Goal: Task Accomplishment & Management: Manage account settings

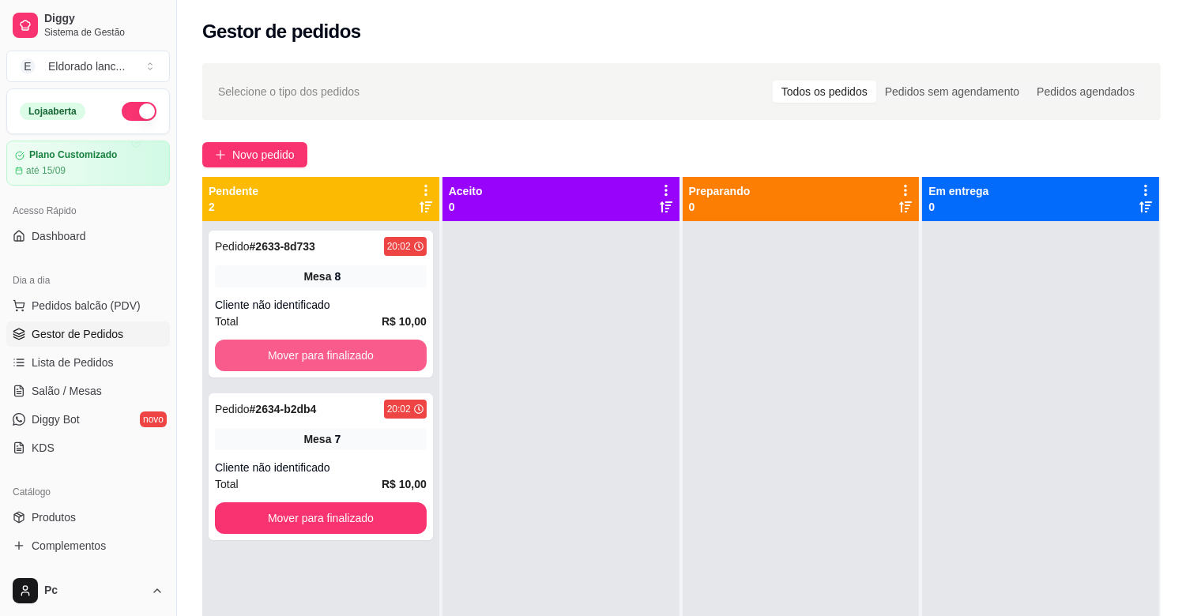
click at [327, 355] on button "Mover para finalizado" at bounding box center [321, 356] width 212 height 32
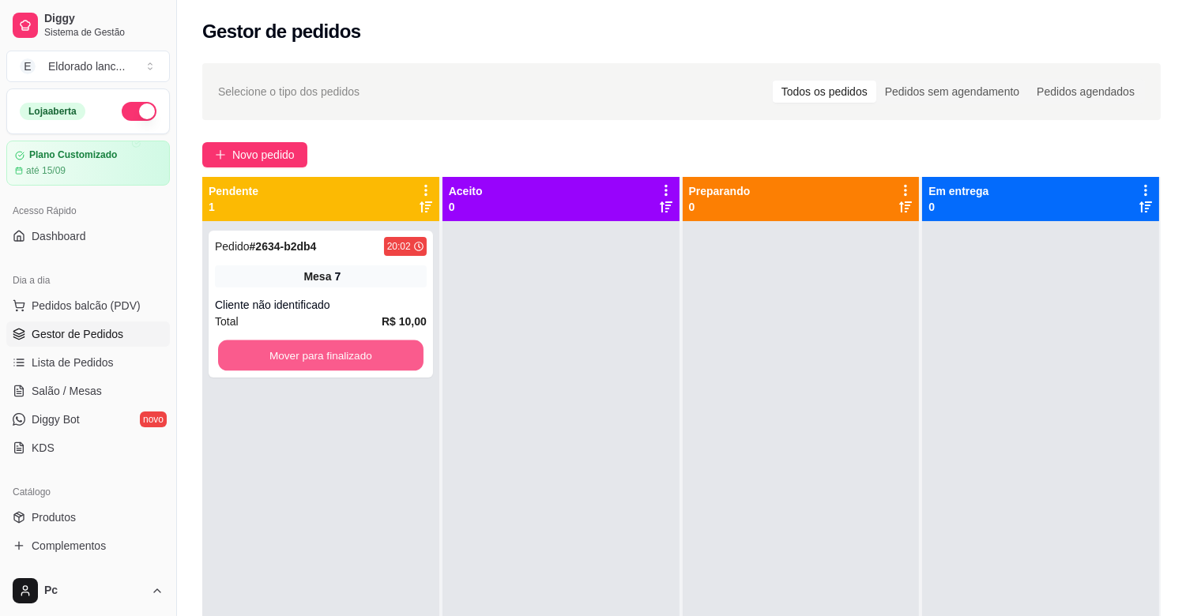
click at [327, 355] on button "Mover para finalizado" at bounding box center [320, 355] width 205 height 31
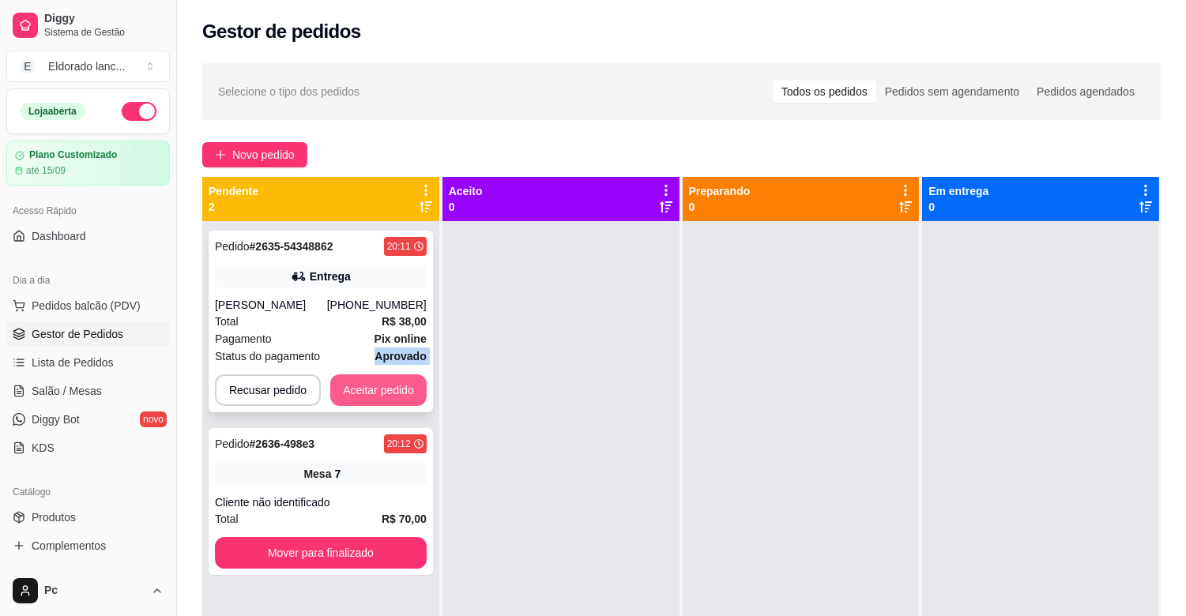
drag, startPoint x: 0, startPoint y: 0, endPoint x: 399, endPoint y: 392, distance: 559.2
click at [399, 392] on div "Pedido # 2635-54348862 20:11 Entrega [PERSON_NAME] [PHONE_NUMBER] Total R$ 38,0…" at bounding box center [321, 322] width 224 height 182
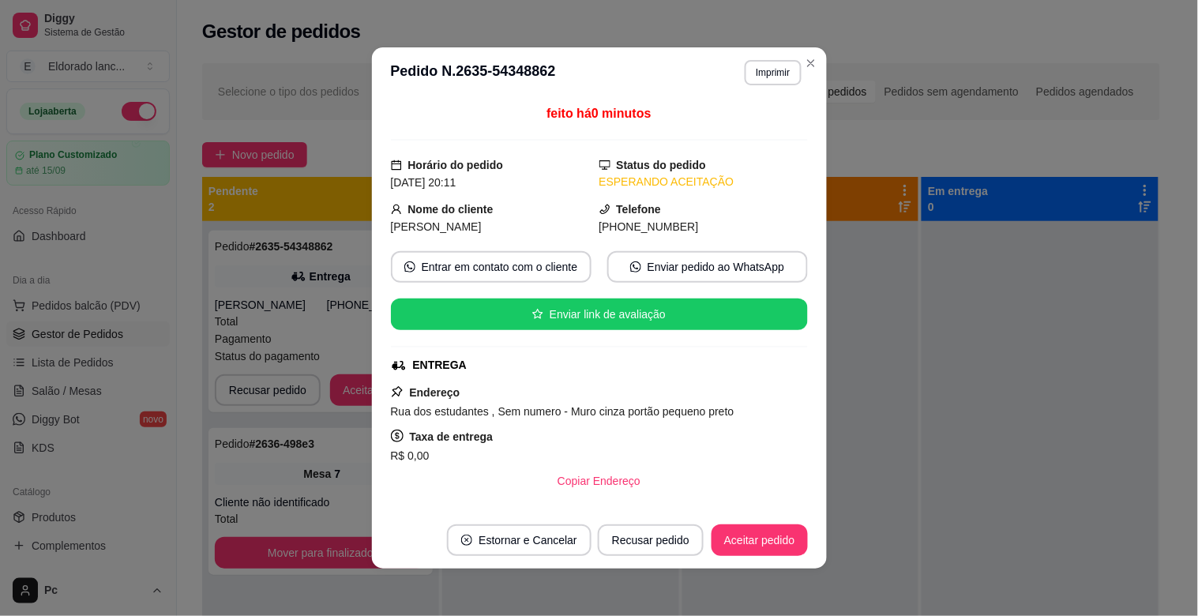
click at [391, 387] on icon "pushpin" at bounding box center [397, 391] width 13 height 13
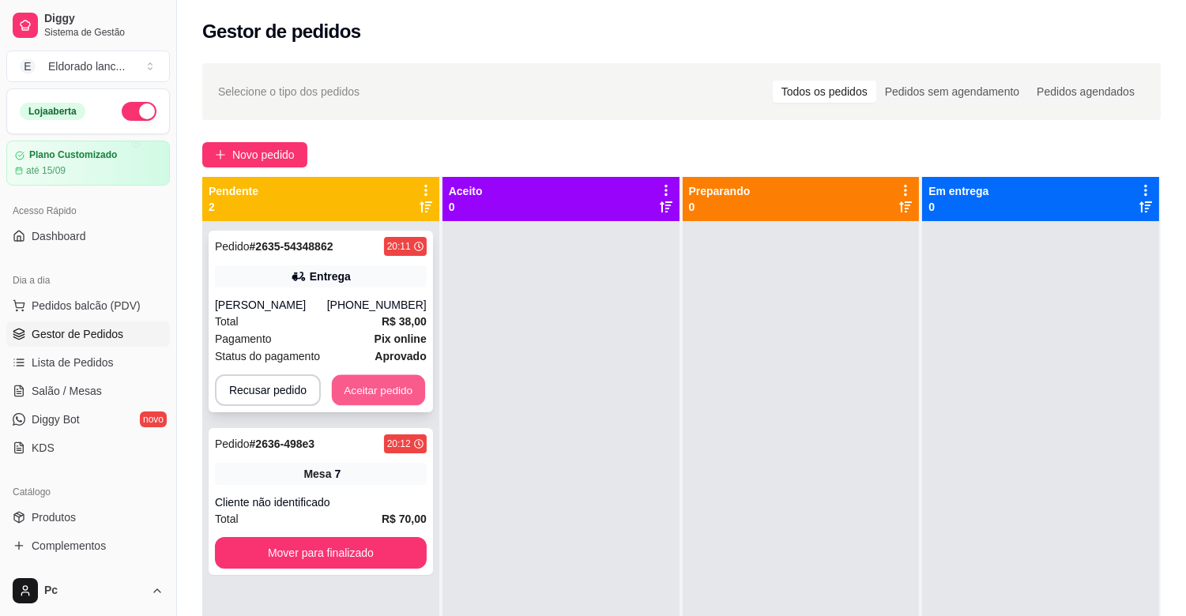
click at [351, 397] on button "Aceitar pedido" at bounding box center [378, 390] width 93 height 31
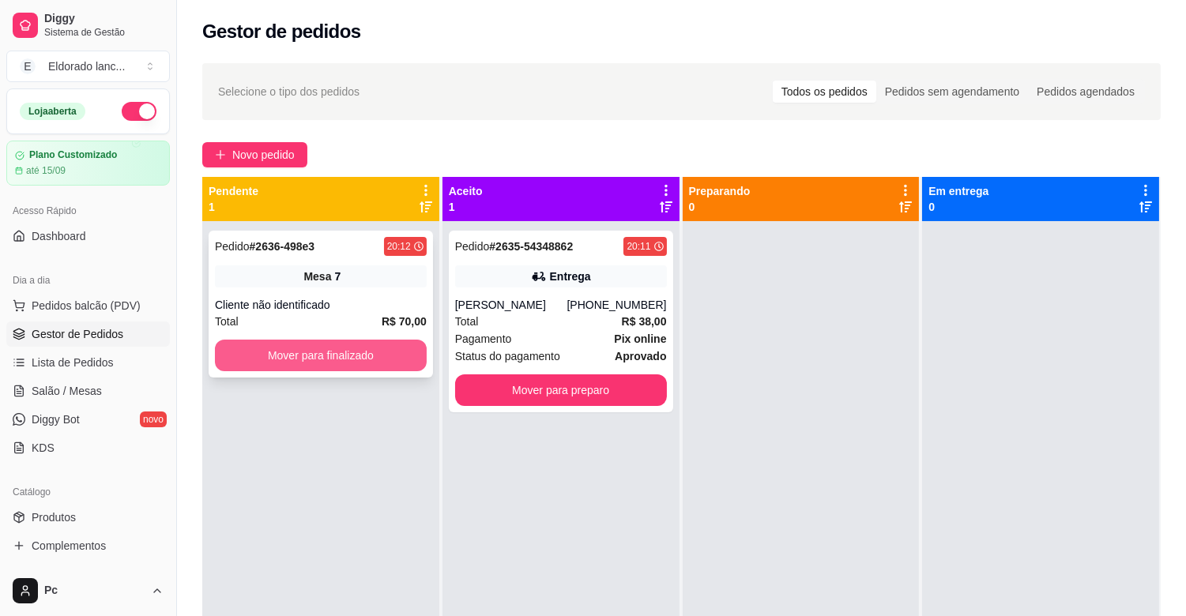
click at [342, 358] on button "Mover para finalizado" at bounding box center [321, 356] width 212 height 32
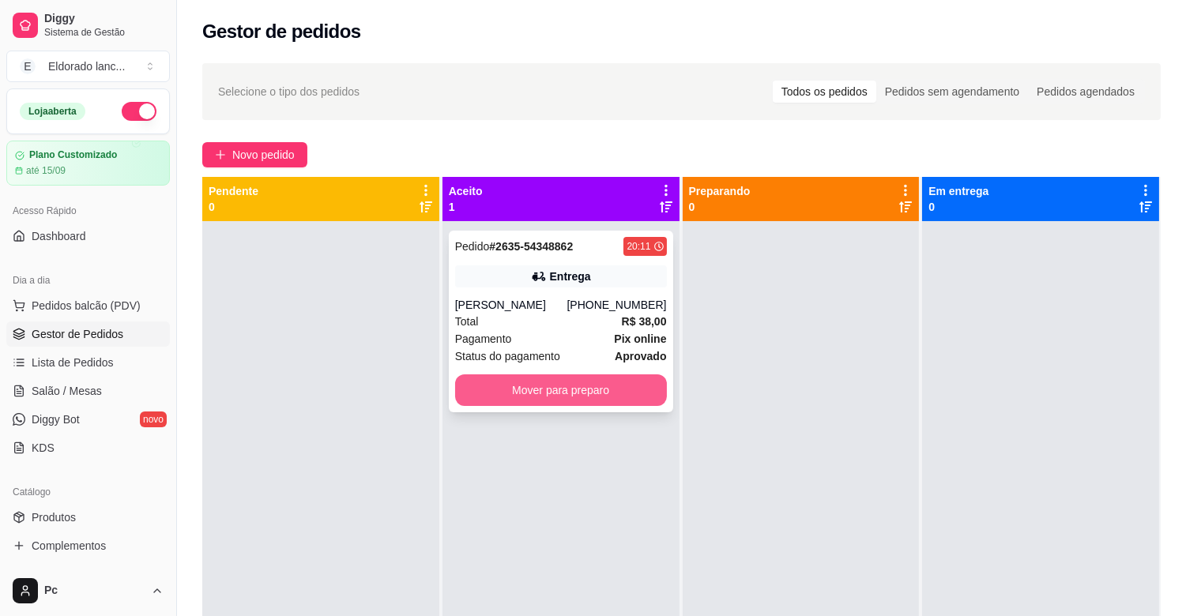
click at [538, 397] on button "Mover para preparo" at bounding box center [561, 390] width 212 height 32
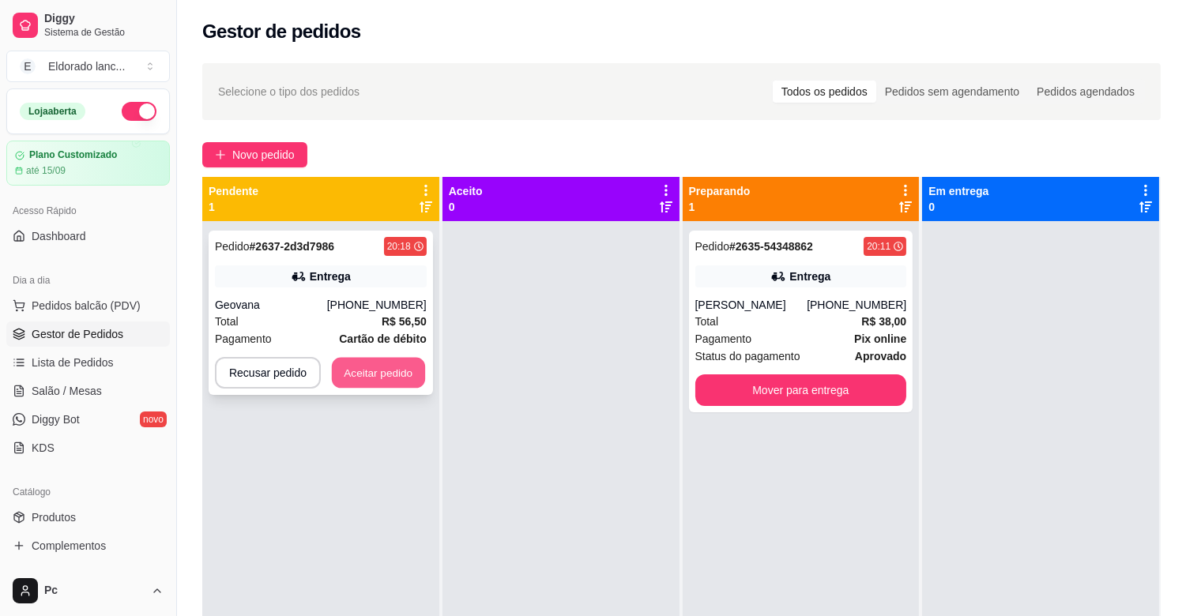
click at [378, 359] on button "Aceitar pedido" at bounding box center [378, 373] width 93 height 31
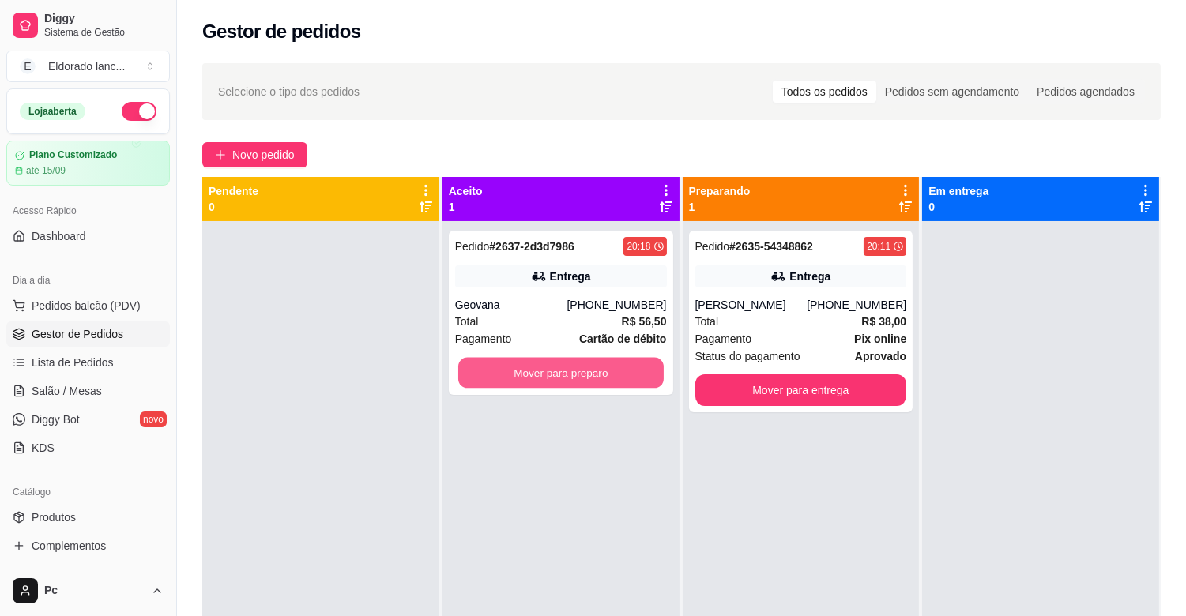
click at [525, 371] on button "Mover para preparo" at bounding box center [560, 373] width 205 height 31
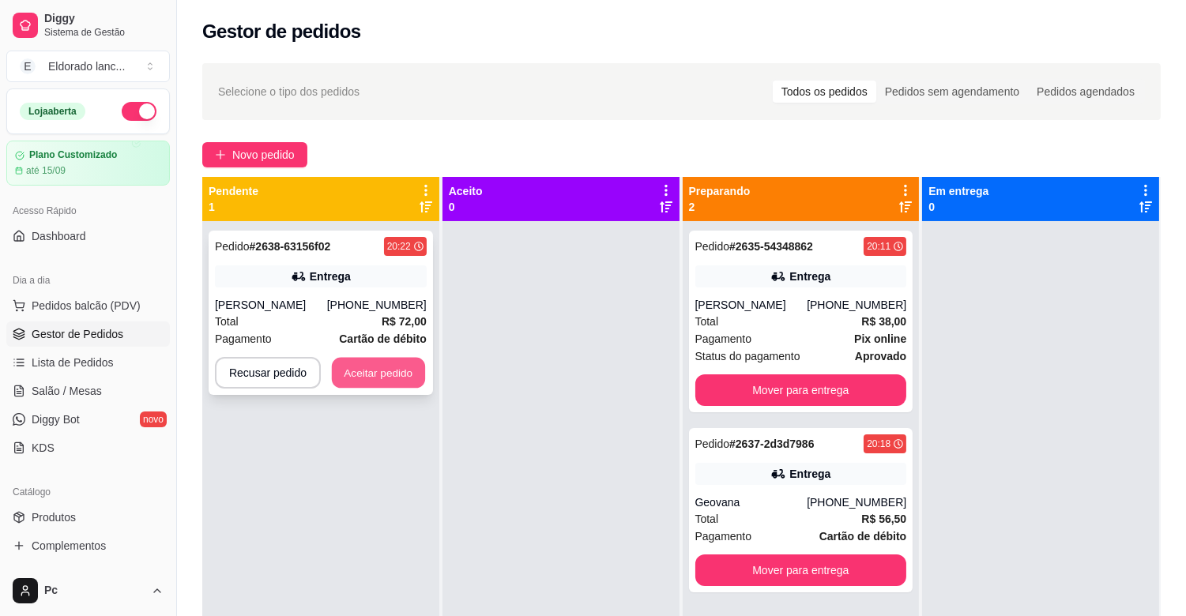
click at [409, 382] on button "Aceitar pedido" at bounding box center [378, 373] width 93 height 31
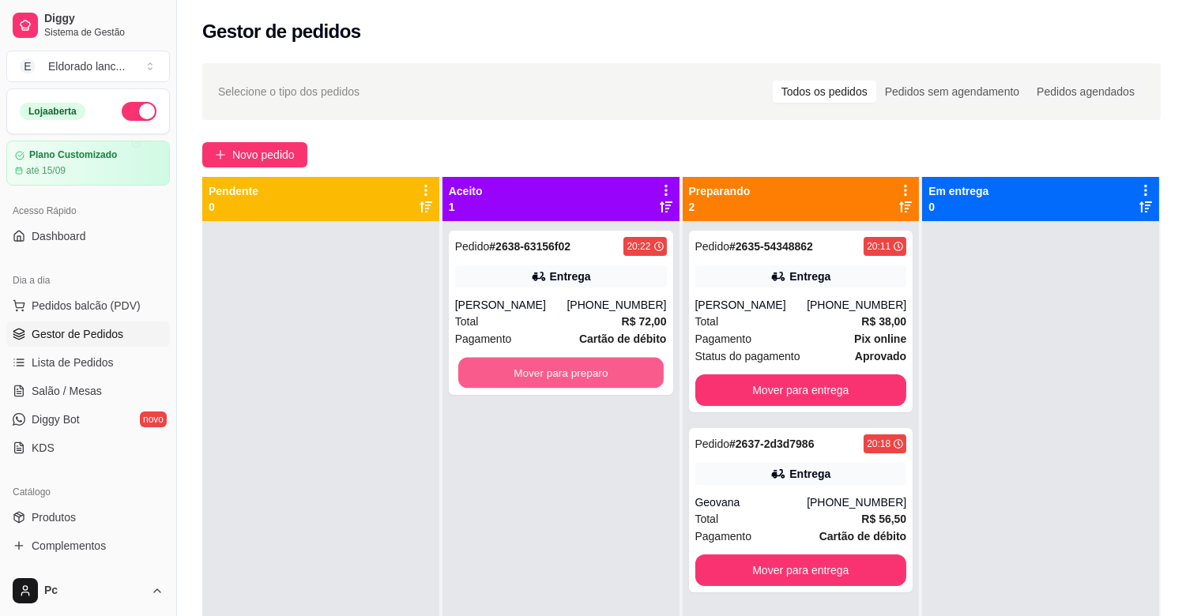
click at [565, 381] on button "Mover para preparo" at bounding box center [560, 373] width 205 height 31
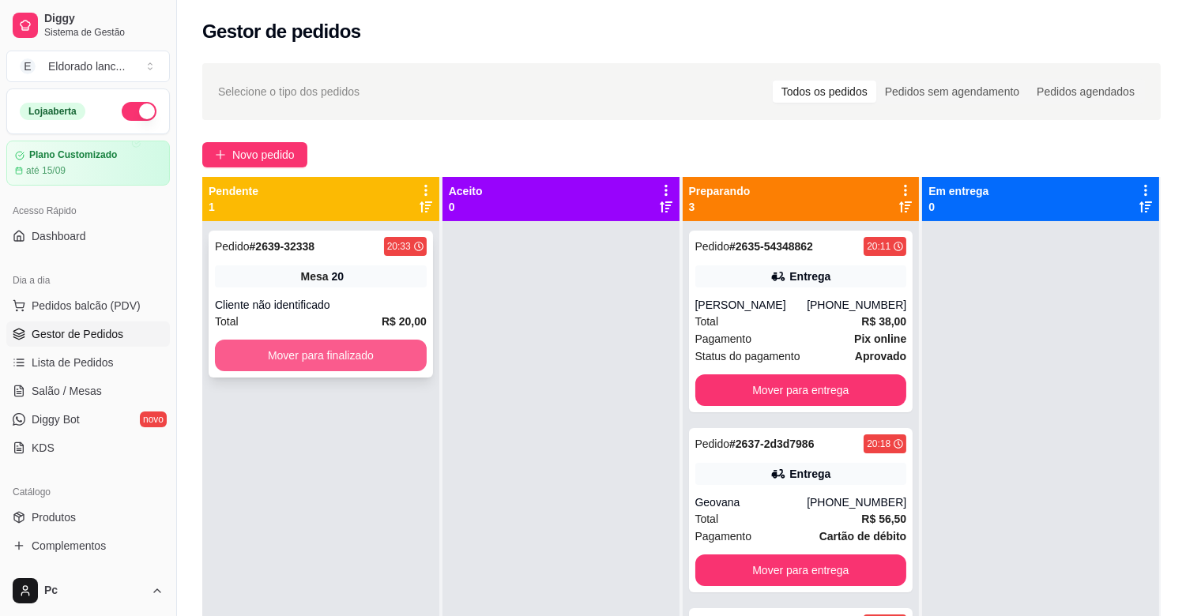
click at [400, 355] on button "Mover para finalizado" at bounding box center [321, 356] width 212 height 32
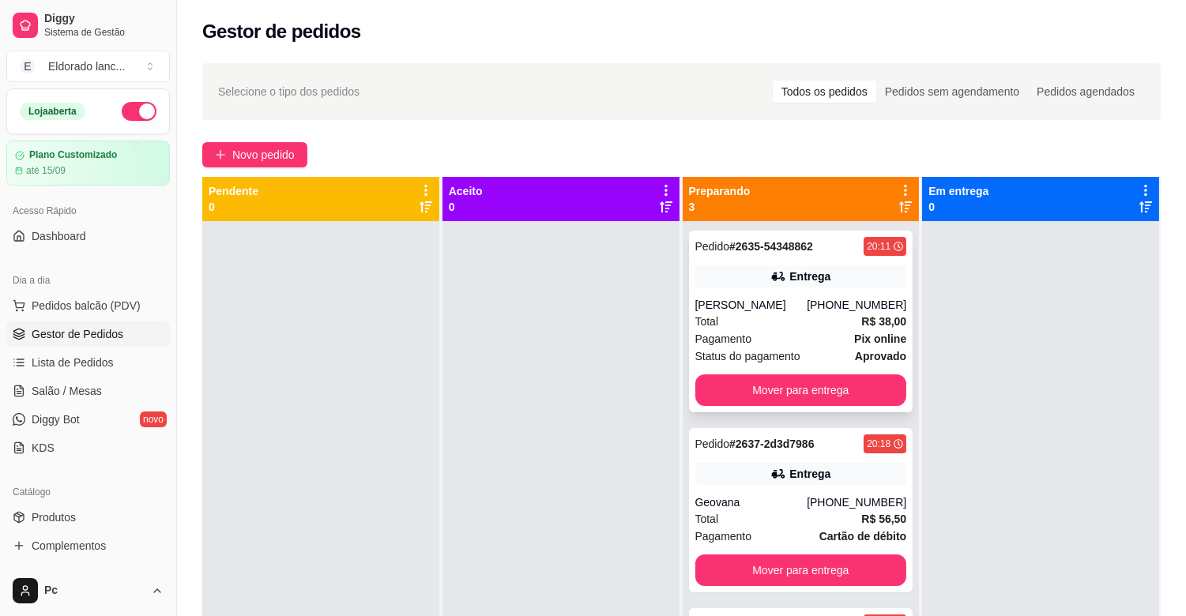
click at [785, 284] on div "Entrega" at bounding box center [801, 276] width 212 height 22
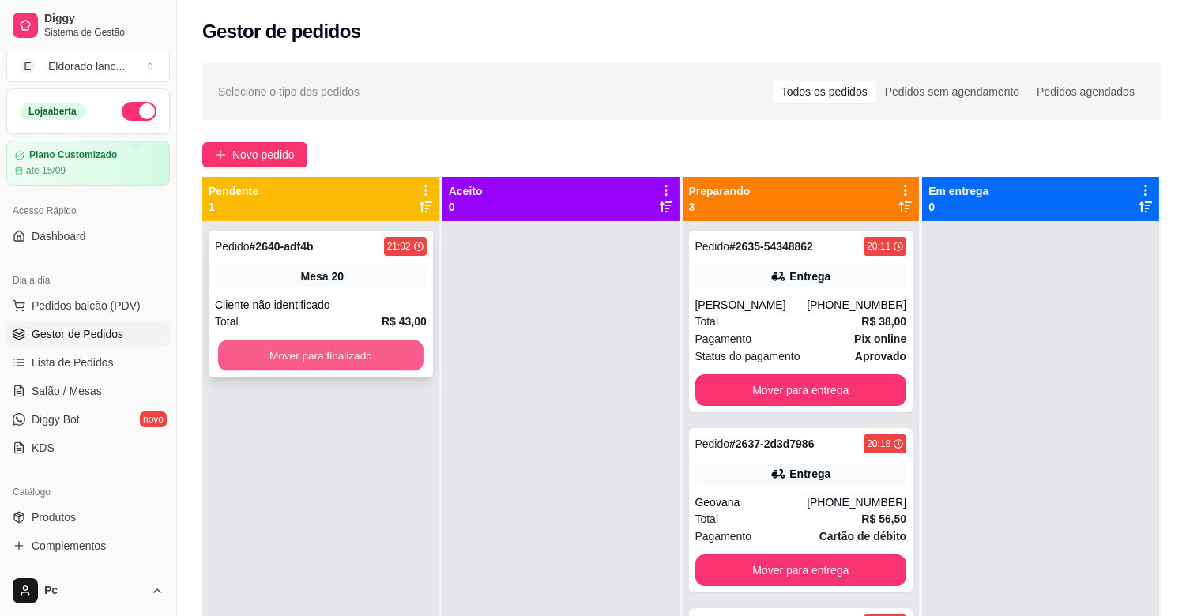
click at [231, 359] on button "Mover para finalizado" at bounding box center [320, 355] width 205 height 31
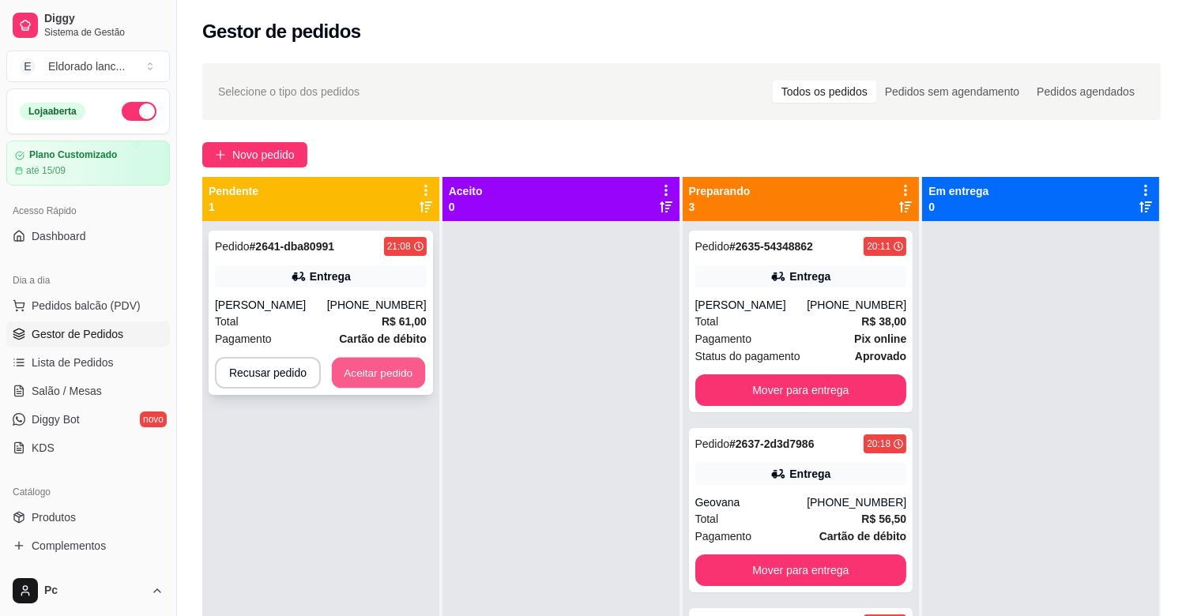
click at [401, 372] on button "Aceitar pedido" at bounding box center [378, 373] width 93 height 31
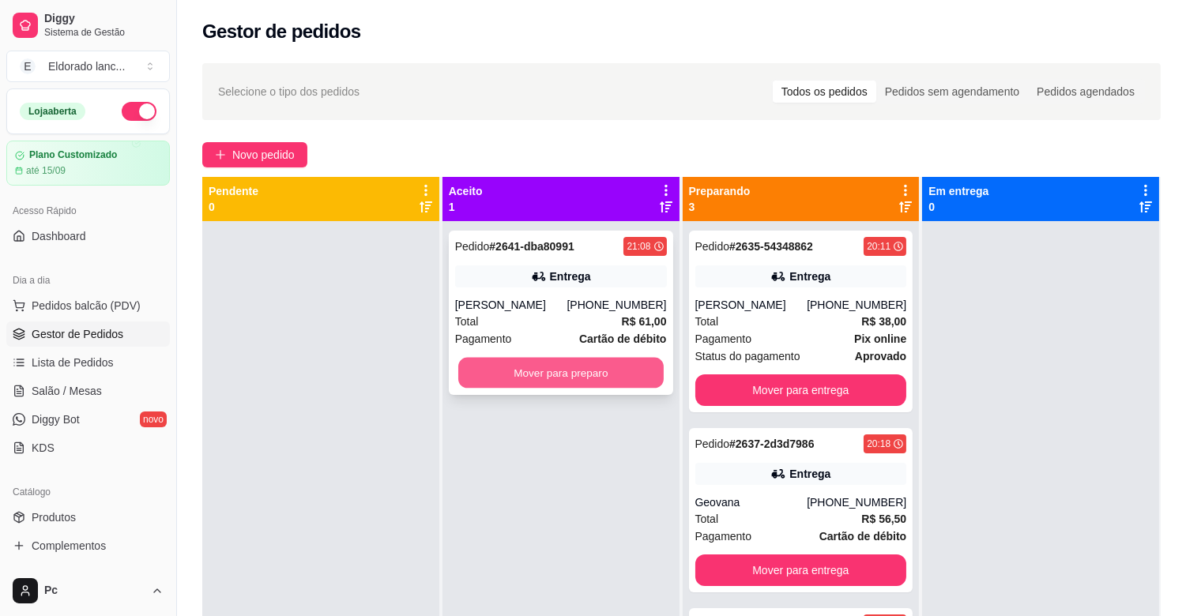
click at [550, 382] on button "Mover para preparo" at bounding box center [560, 373] width 205 height 31
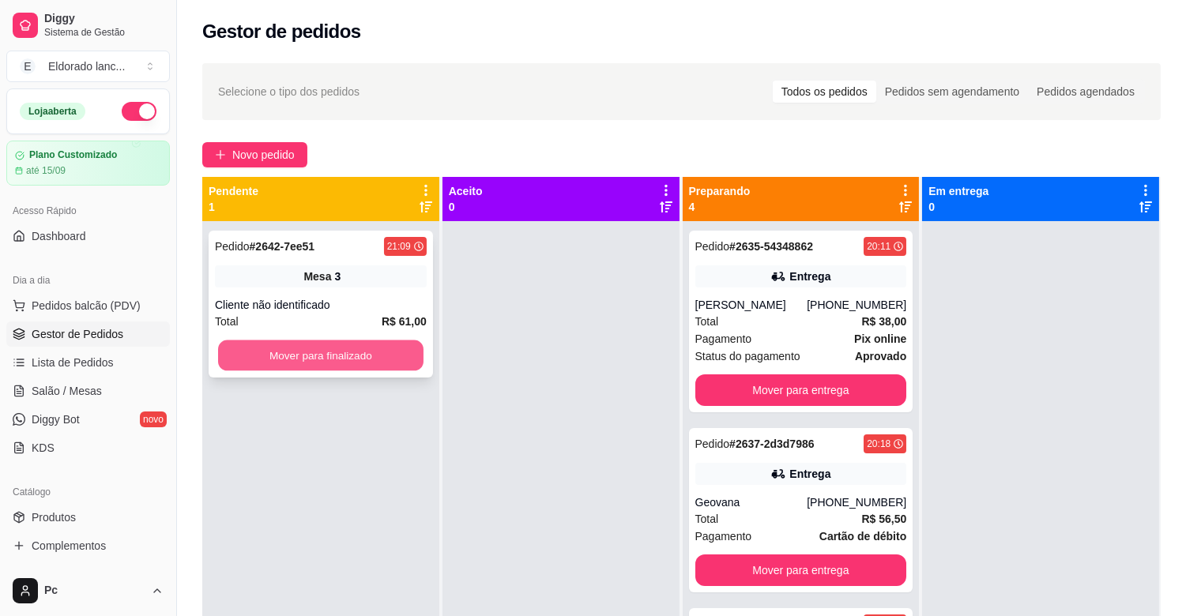
click at [377, 344] on button "Mover para finalizado" at bounding box center [320, 355] width 205 height 31
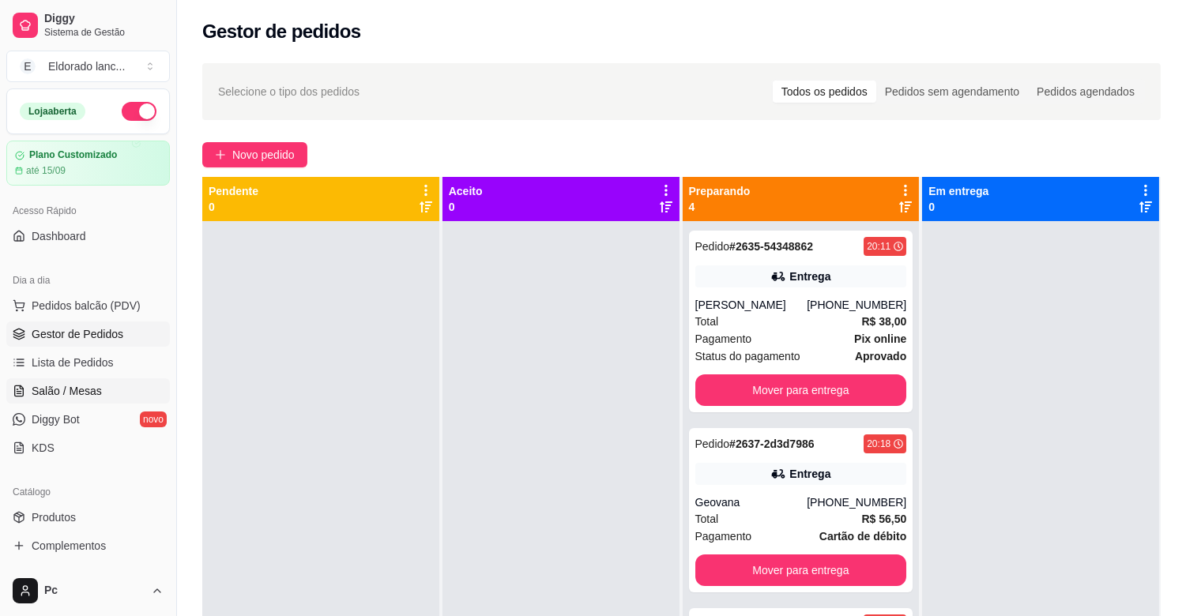
click at [76, 401] on link "Salão / Mesas" at bounding box center [88, 390] width 164 height 25
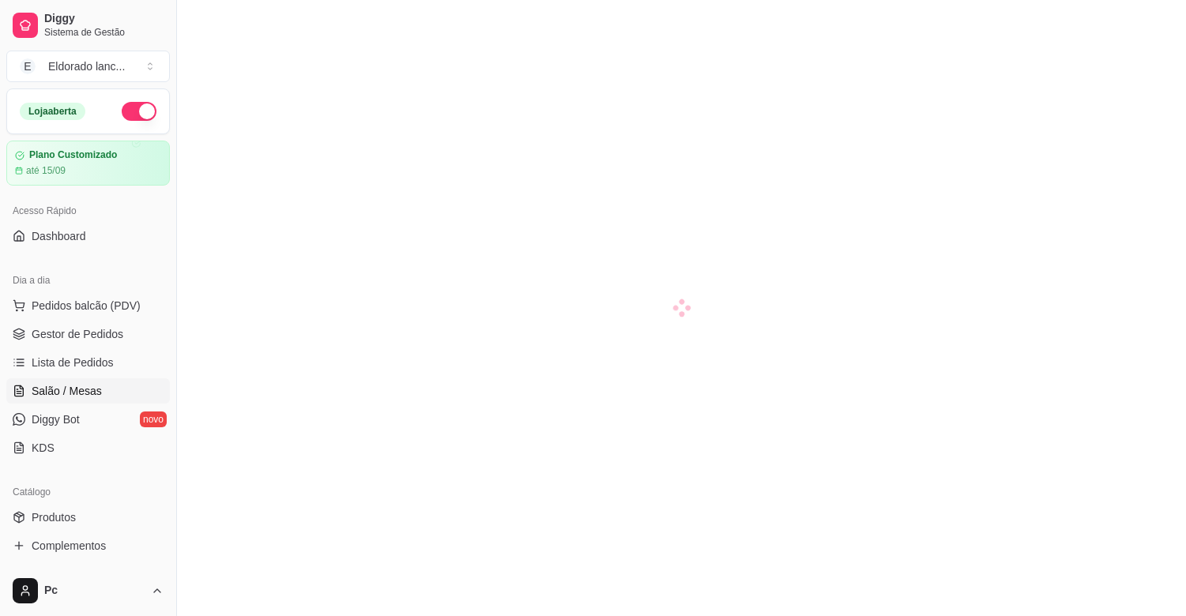
click at [84, 385] on span "Salão / Mesas" at bounding box center [67, 391] width 70 height 16
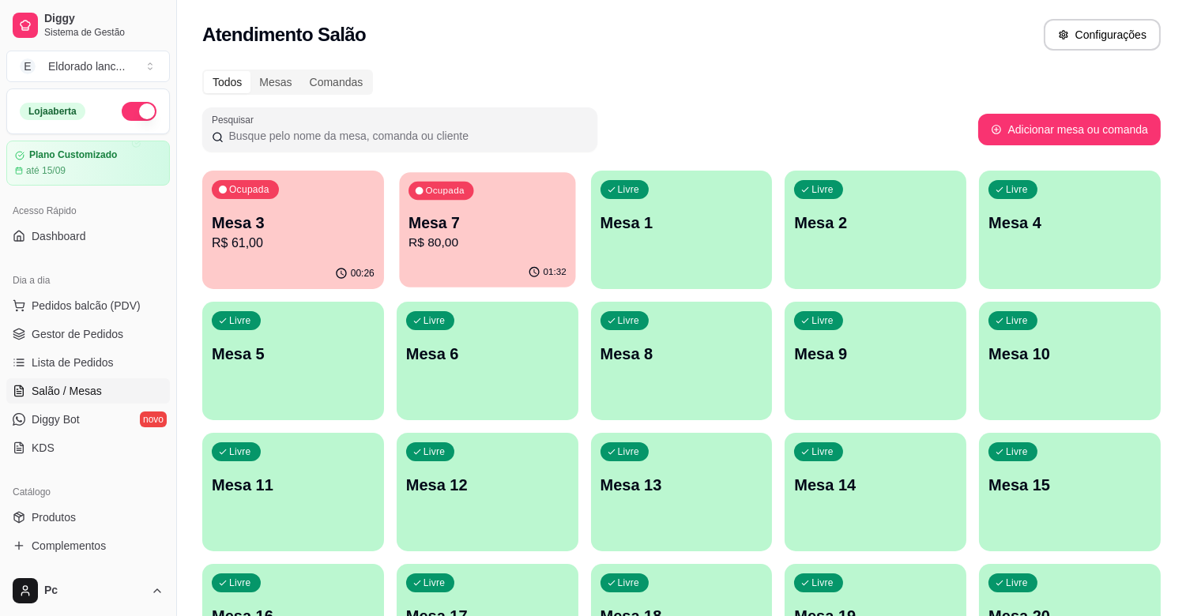
click at [464, 265] on div "01:32" at bounding box center [487, 273] width 176 height 30
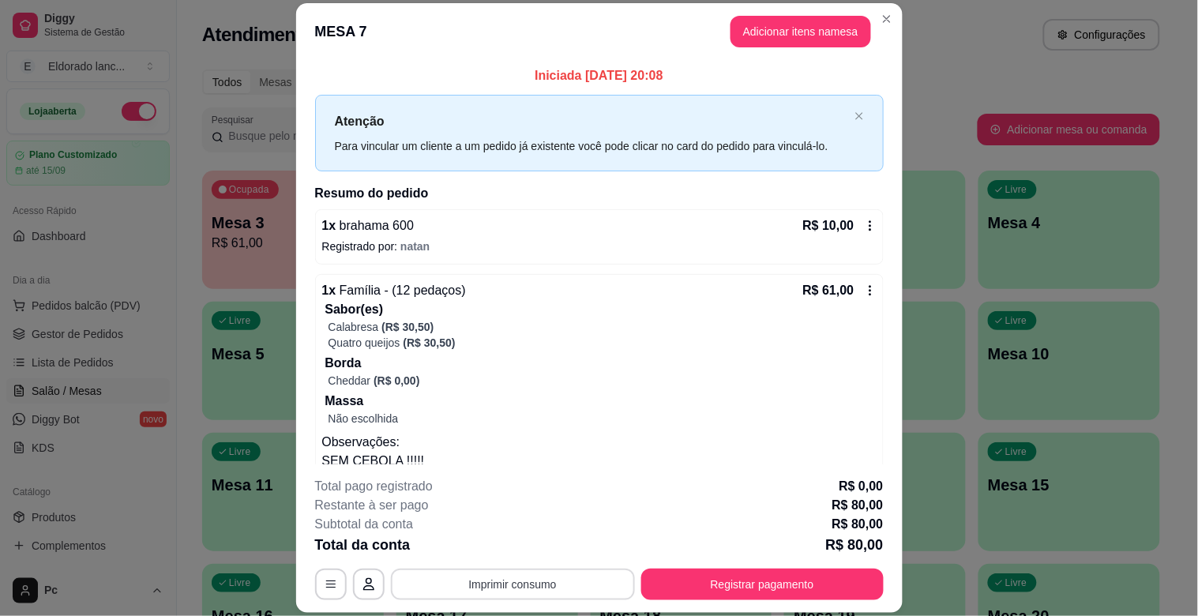
click at [526, 592] on button "Imprimir consumo" at bounding box center [513, 585] width 244 height 32
click at [530, 547] on button "IMPRESSORA" at bounding box center [511, 548] width 115 height 25
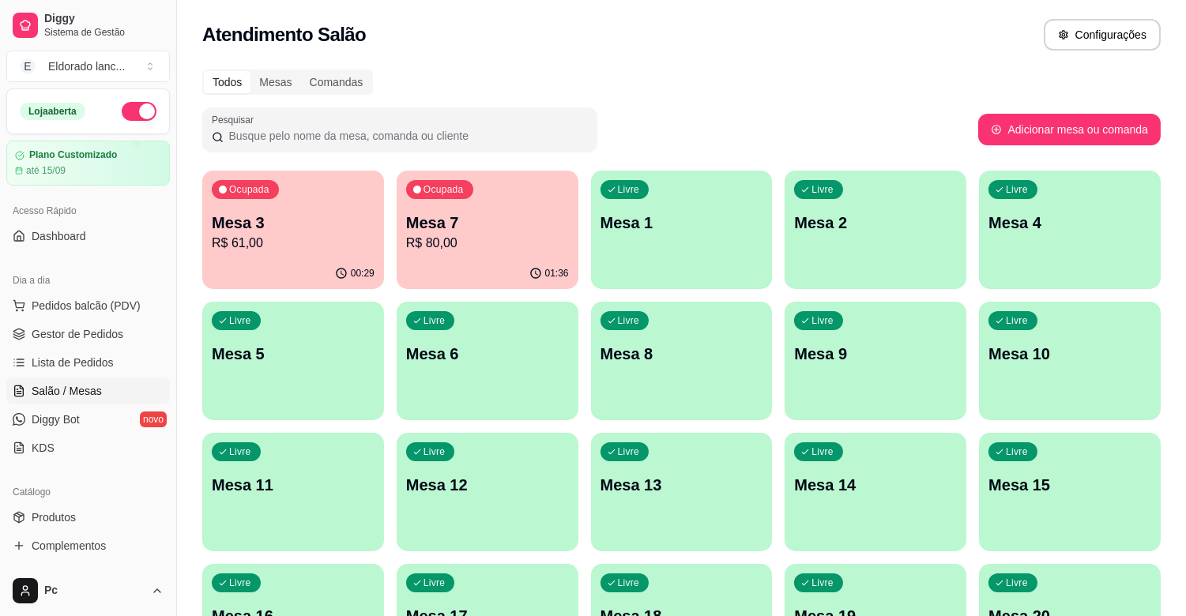
click at [487, 229] on p "Mesa 7" at bounding box center [487, 223] width 163 height 22
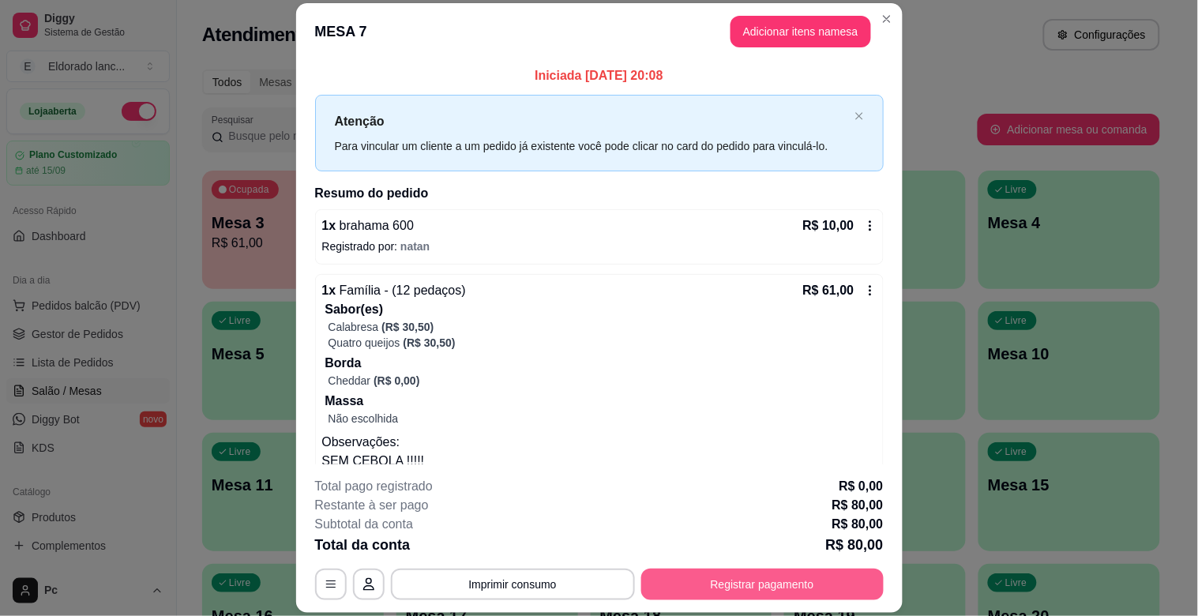
click at [715, 571] on button "Registrar pagamento" at bounding box center [762, 585] width 243 height 32
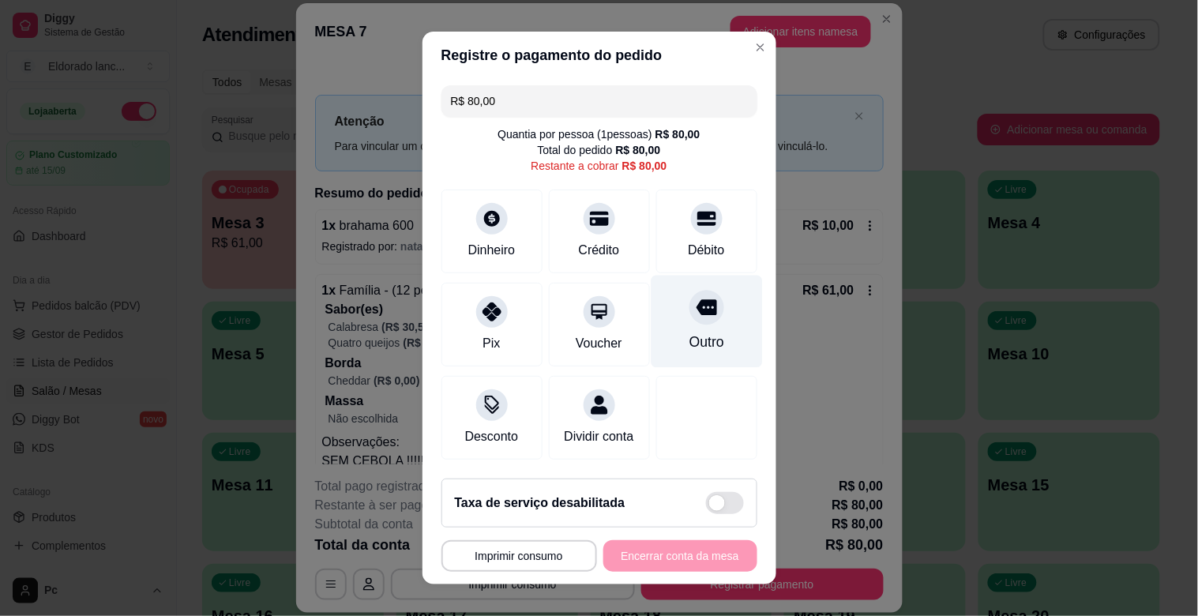
click at [696, 316] on icon at bounding box center [706, 307] width 21 height 21
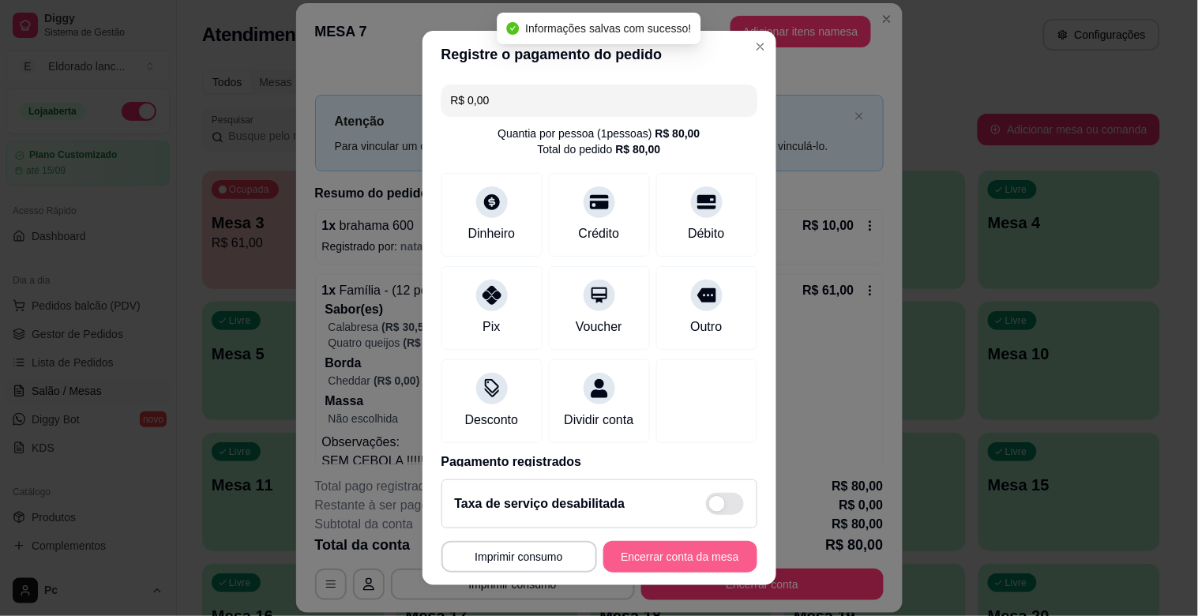
type input "R$ 0,00"
click at [669, 554] on button "Encerrar conta da mesa" at bounding box center [680, 557] width 149 height 31
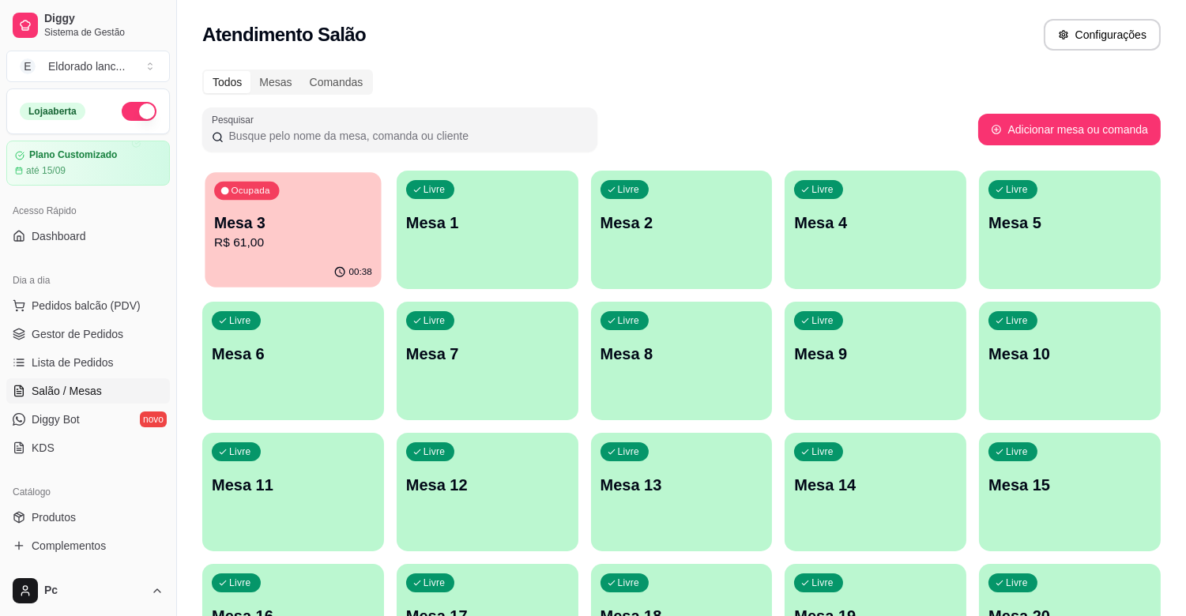
click at [275, 239] on p "R$ 61,00" at bounding box center [293, 243] width 158 height 18
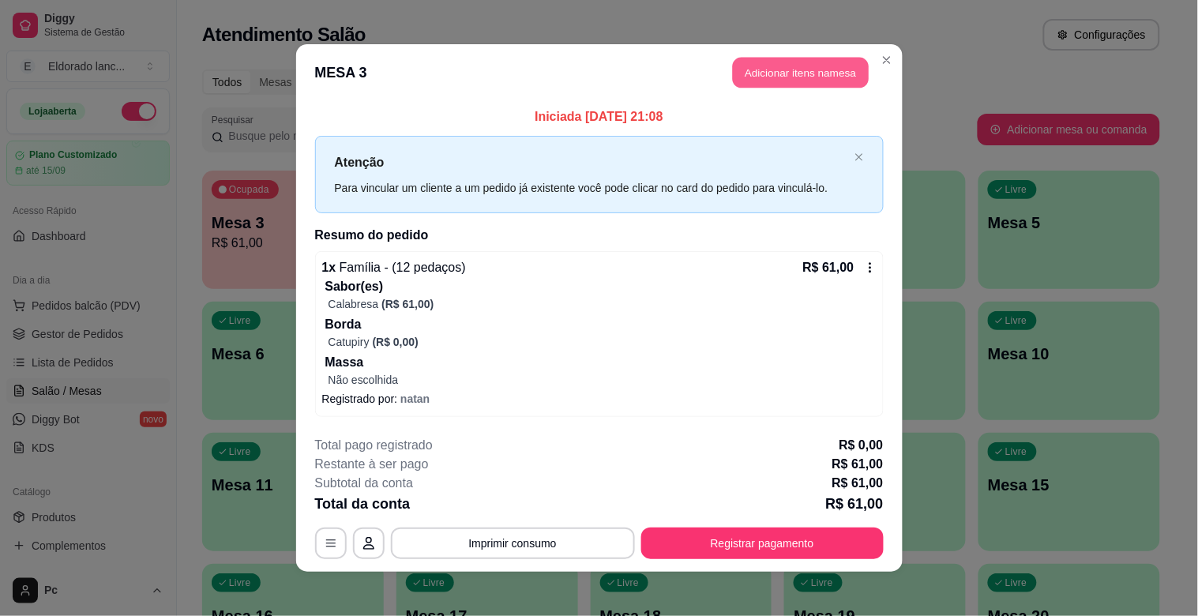
click at [811, 81] on button "Adicionar itens na mesa" at bounding box center [801, 73] width 136 height 31
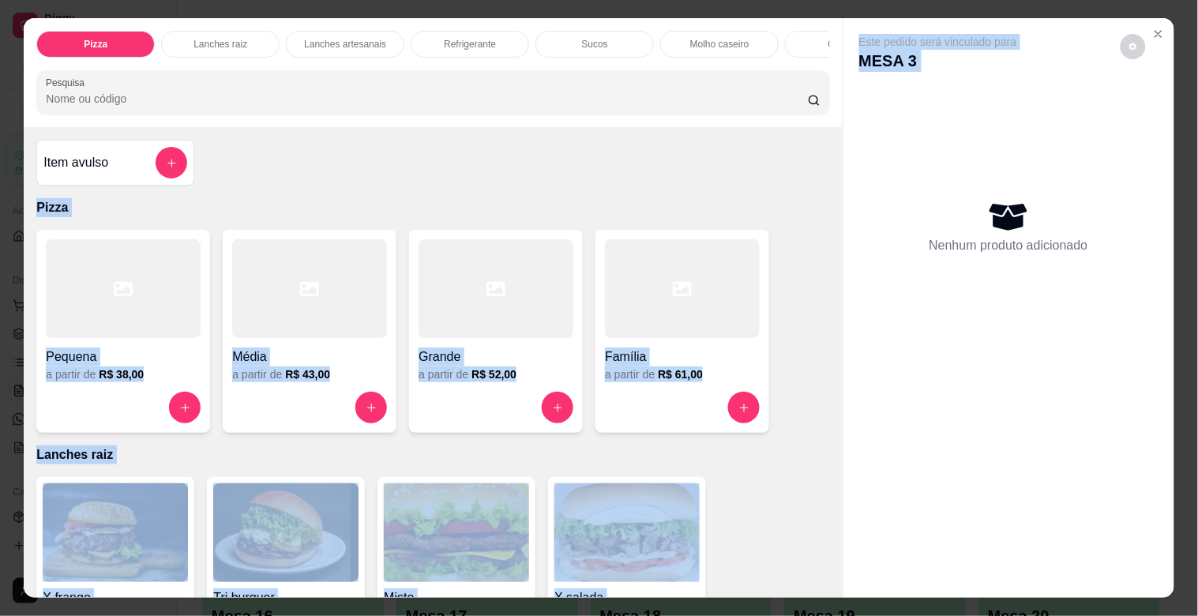
drag, startPoint x: 822, startPoint y: 167, endPoint x: 843, endPoint y: 391, distance: 225.3
click at [843, 391] on div "Pizza Lanches raiz Lanches artesanais Refrigerante Sucos Molho caseiro Cerveja …" at bounding box center [599, 307] width 1150 height 579
click at [846, 240] on div "Este pedido será vinculado para MESA 3 Nenhum produto adicionado" at bounding box center [1009, 295] width 331 height 554
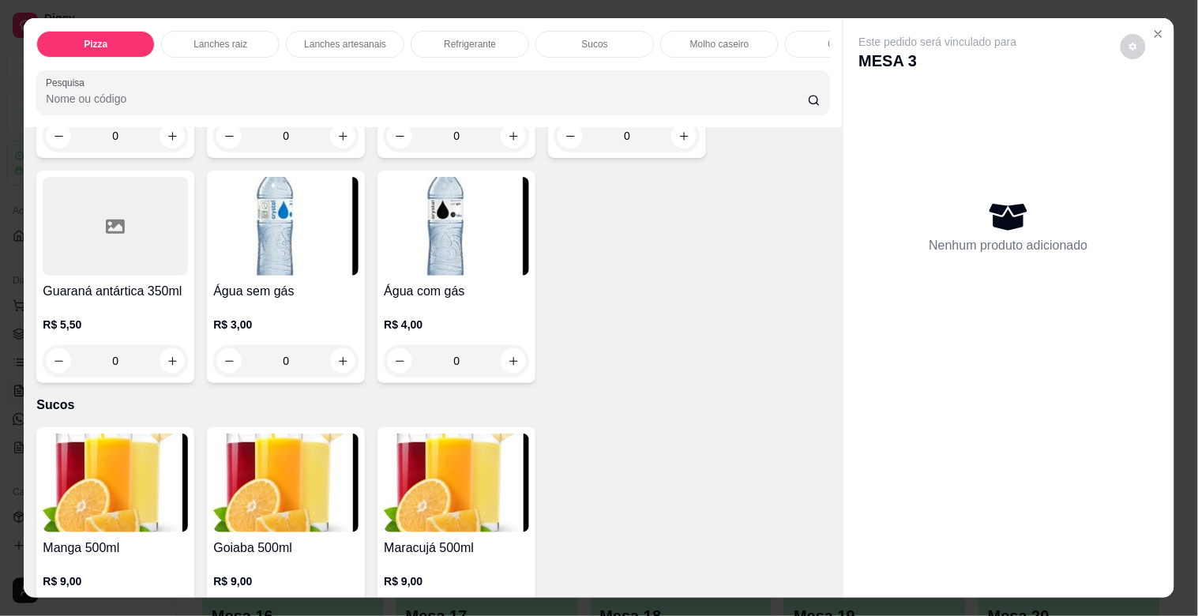
scroll to position [3444, 0]
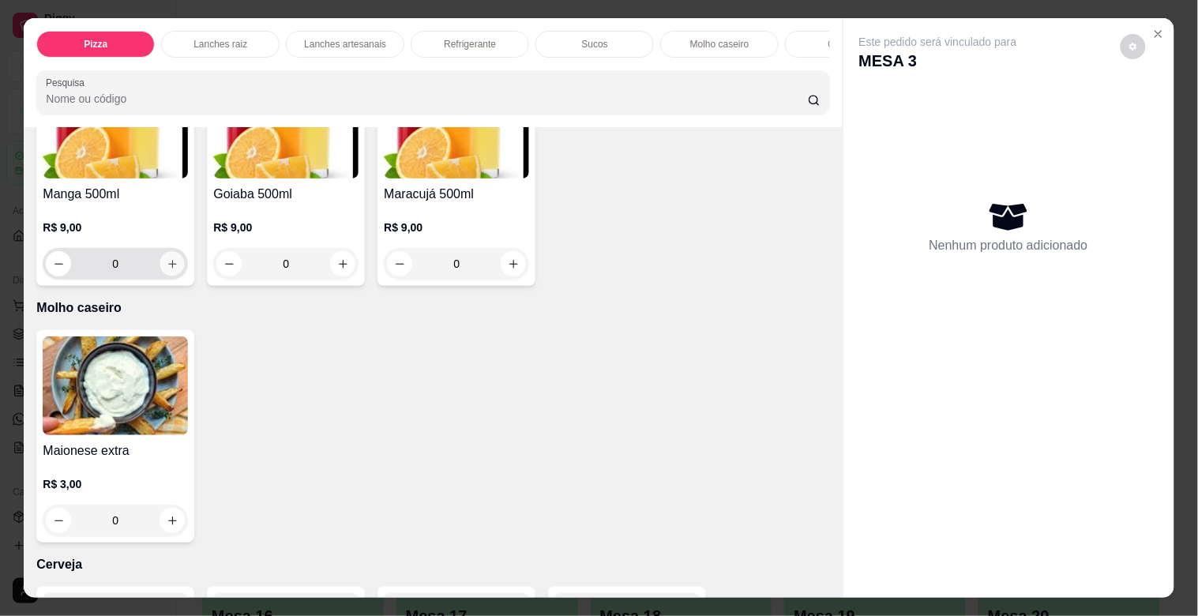
click at [170, 265] on icon "increase-product-quantity" at bounding box center [173, 264] width 12 height 12
type input "1"
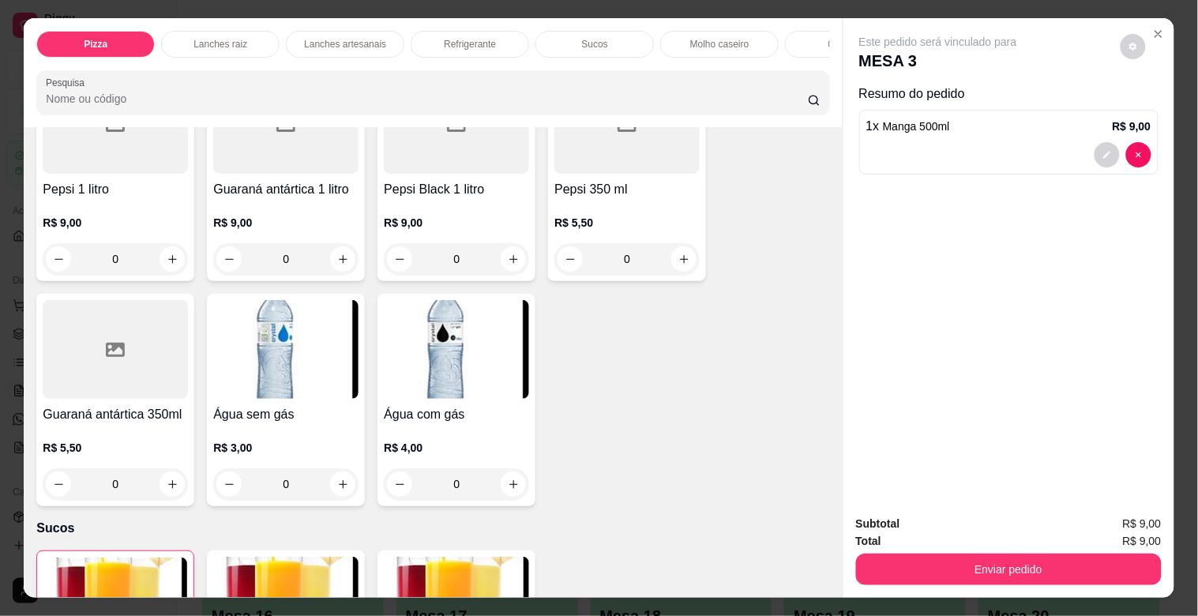
scroll to position [2890, 0]
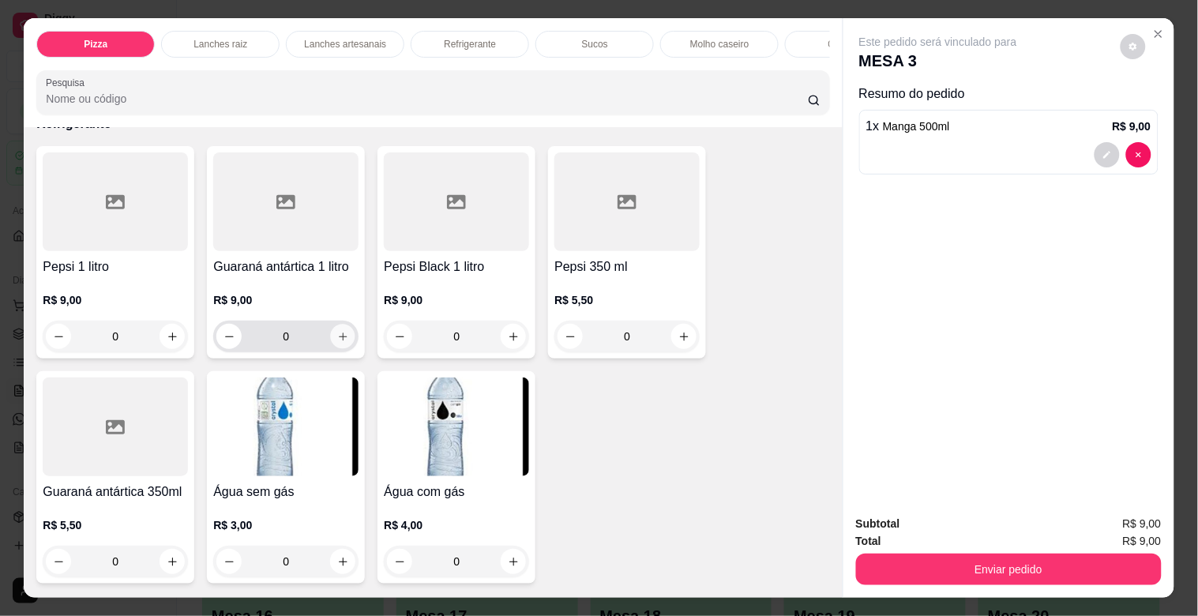
click at [343, 348] on button "increase-product-quantity" at bounding box center [343, 337] width 24 height 24
type input "1"
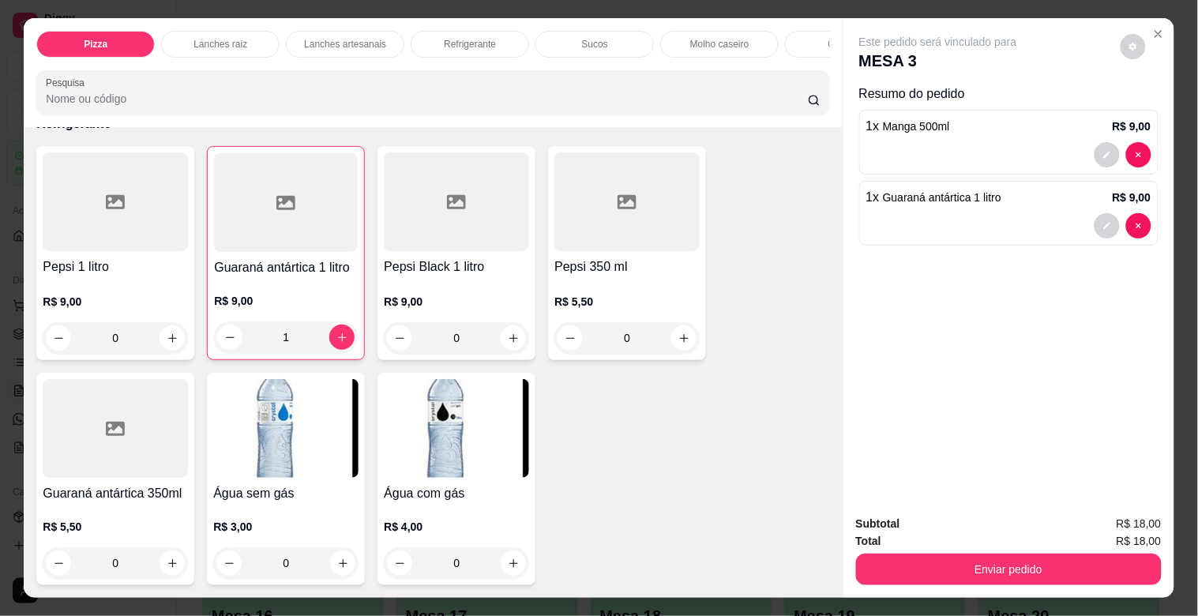
click at [930, 581] on div "Subtotal R$ 18,00 Total R$ 18,00 Enviar pedido" at bounding box center [1009, 550] width 331 height 96
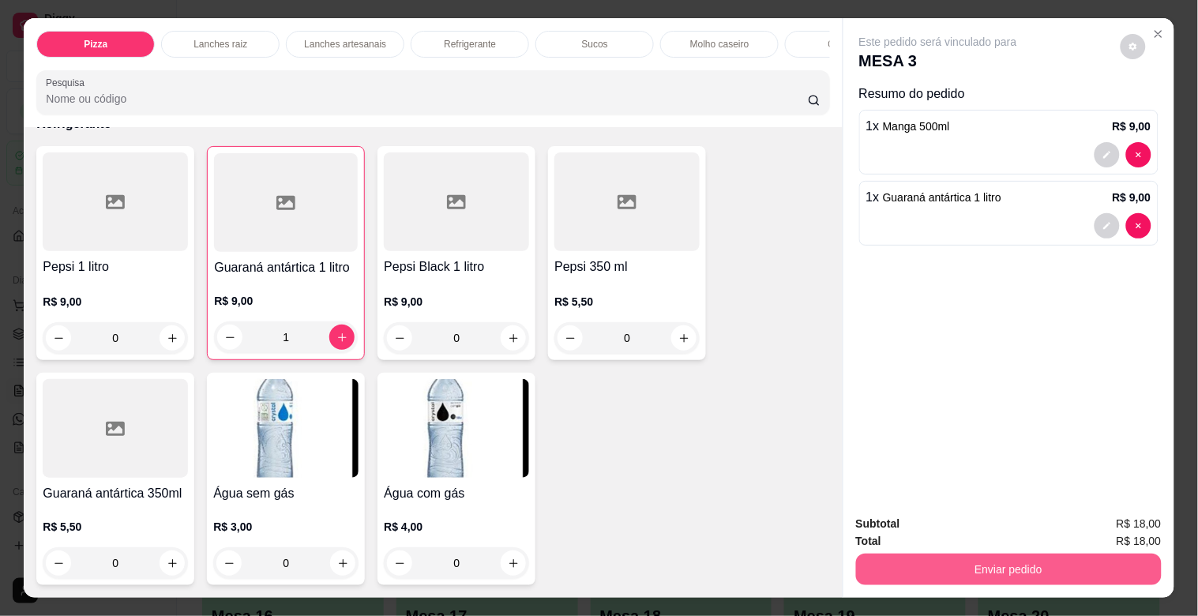
click at [932, 559] on button "Enviar pedido" at bounding box center [1009, 570] width 306 height 32
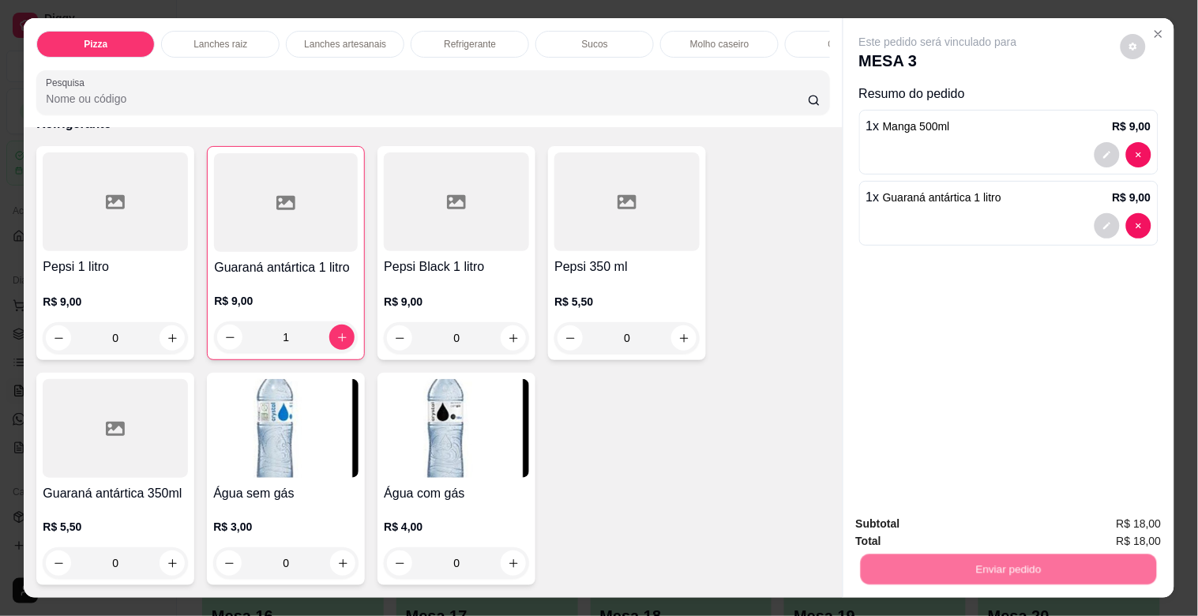
click at [950, 525] on button "Não registrar e enviar pedido" at bounding box center [956, 524] width 164 height 30
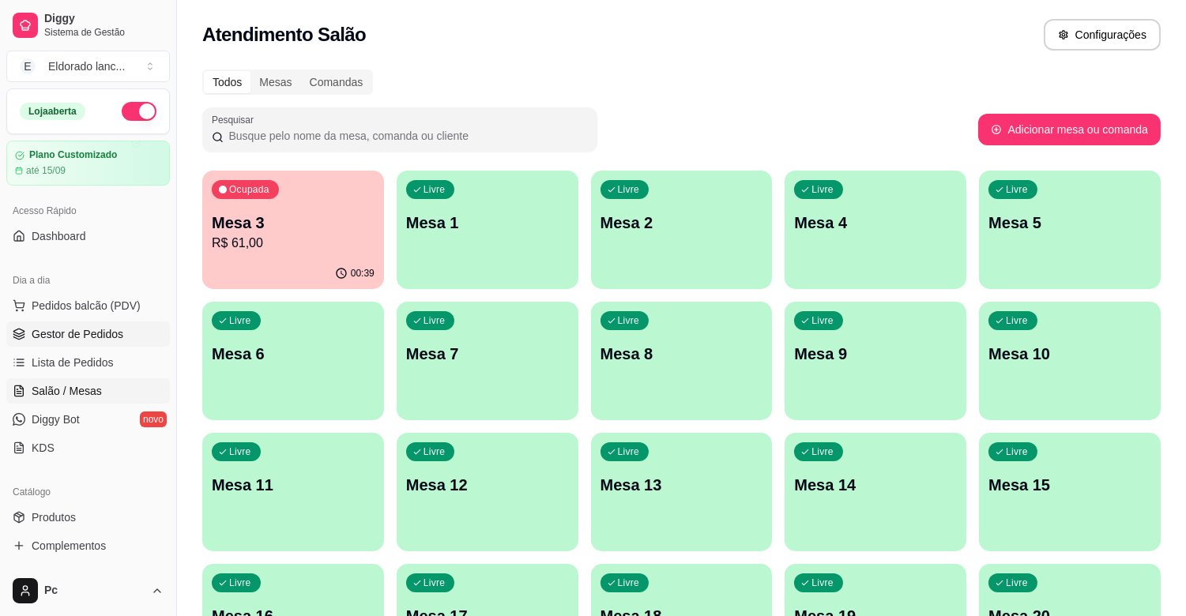
click at [73, 329] on span "Gestor de Pedidos" at bounding box center [78, 334] width 92 height 16
click at [120, 340] on span "Gestor de Pedidos" at bounding box center [78, 334] width 92 height 16
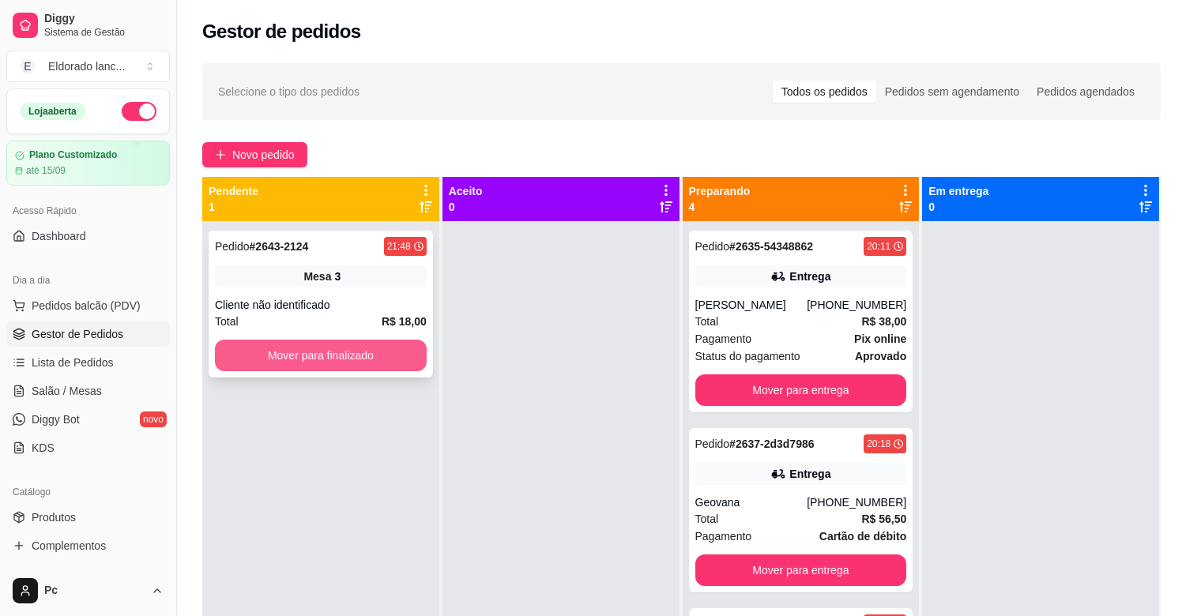
click at [271, 357] on button "Mover para finalizado" at bounding box center [321, 356] width 212 height 32
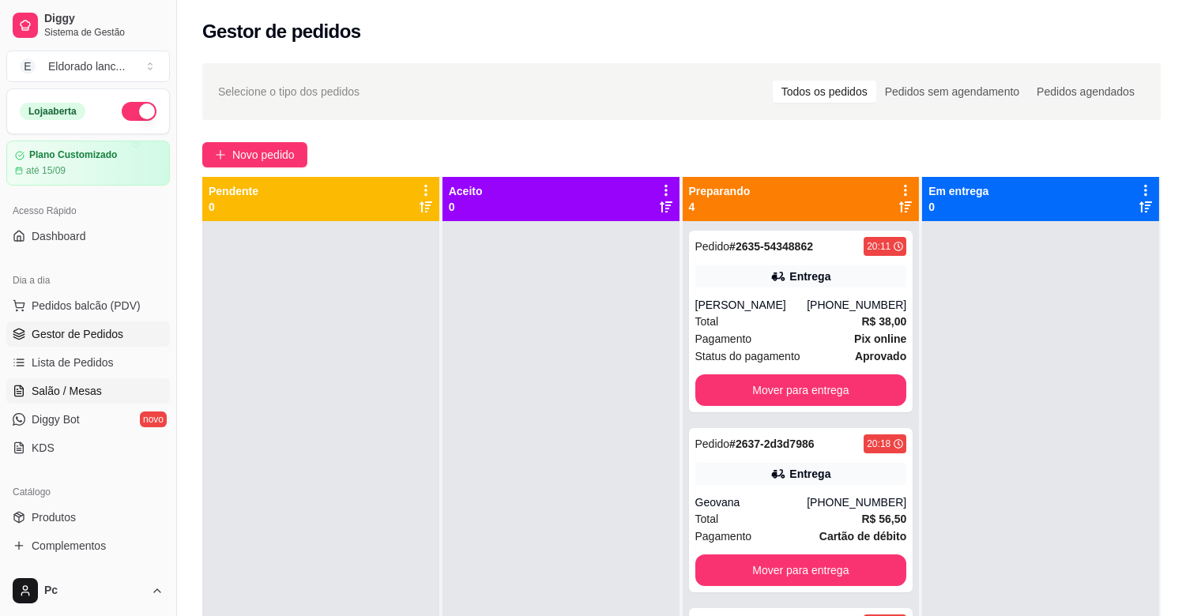
click at [88, 389] on span "Salão / Mesas" at bounding box center [67, 391] width 70 height 16
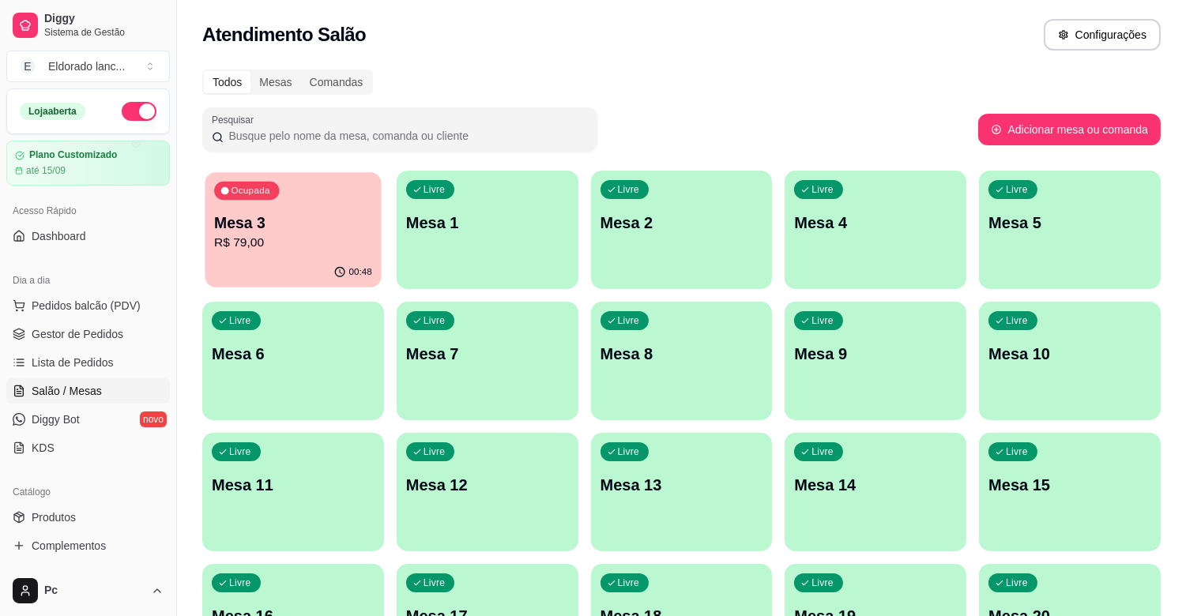
click at [345, 250] on p "R$ 79,00" at bounding box center [293, 243] width 158 height 18
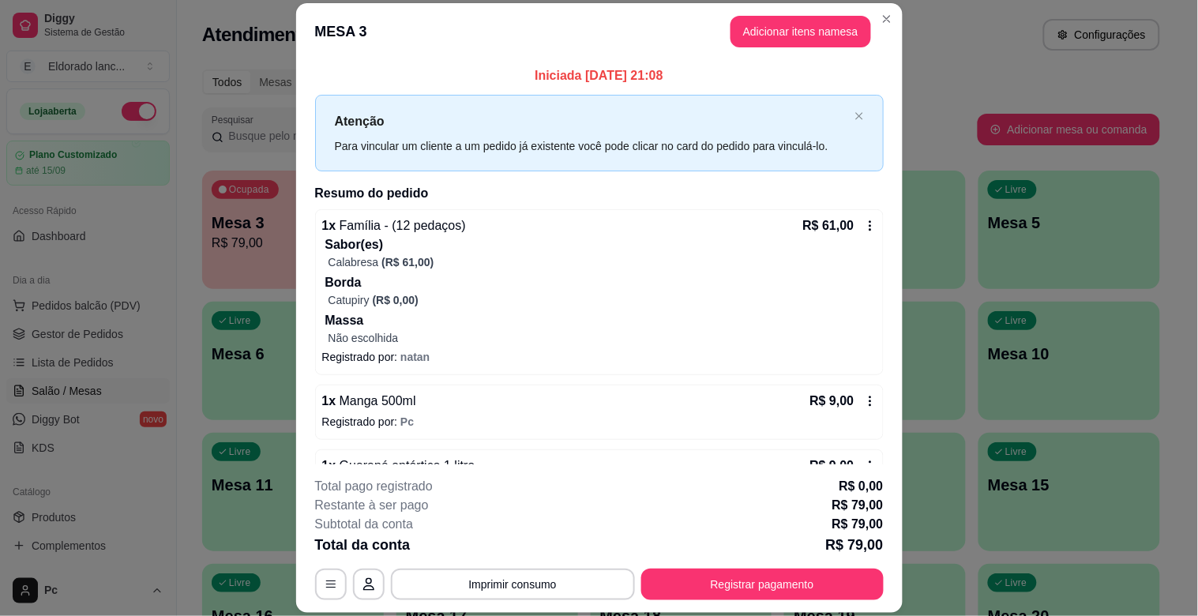
scroll to position [47, 0]
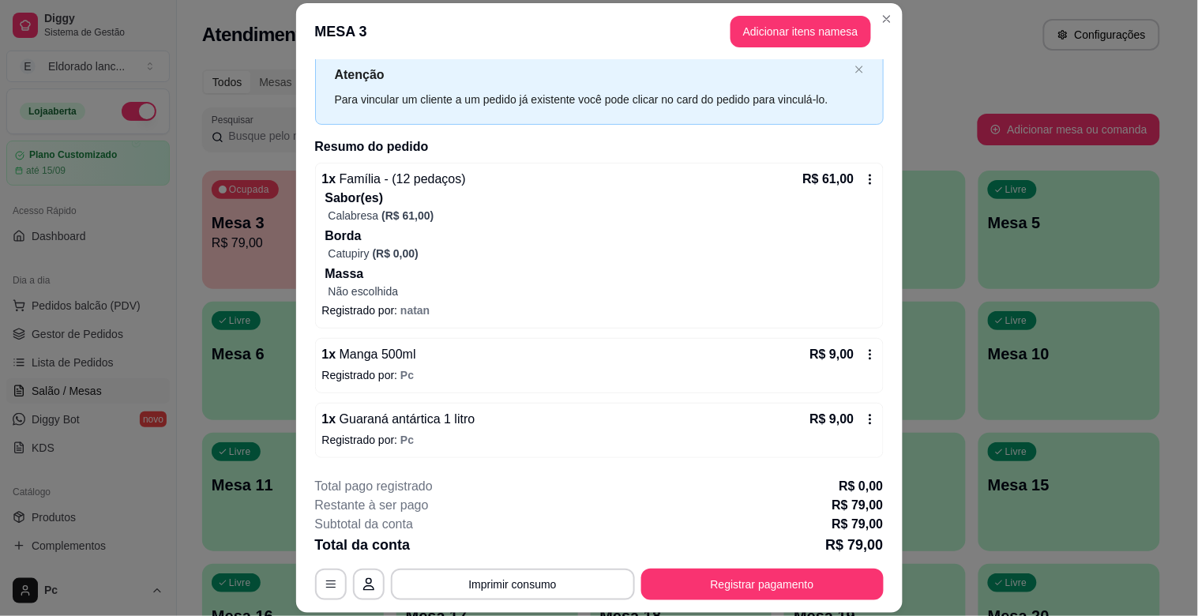
click at [807, 566] on div "**********" at bounding box center [599, 538] width 569 height 123
click at [795, 581] on button "Registrar pagamento" at bounding box center [762, 585] width 243 height 32
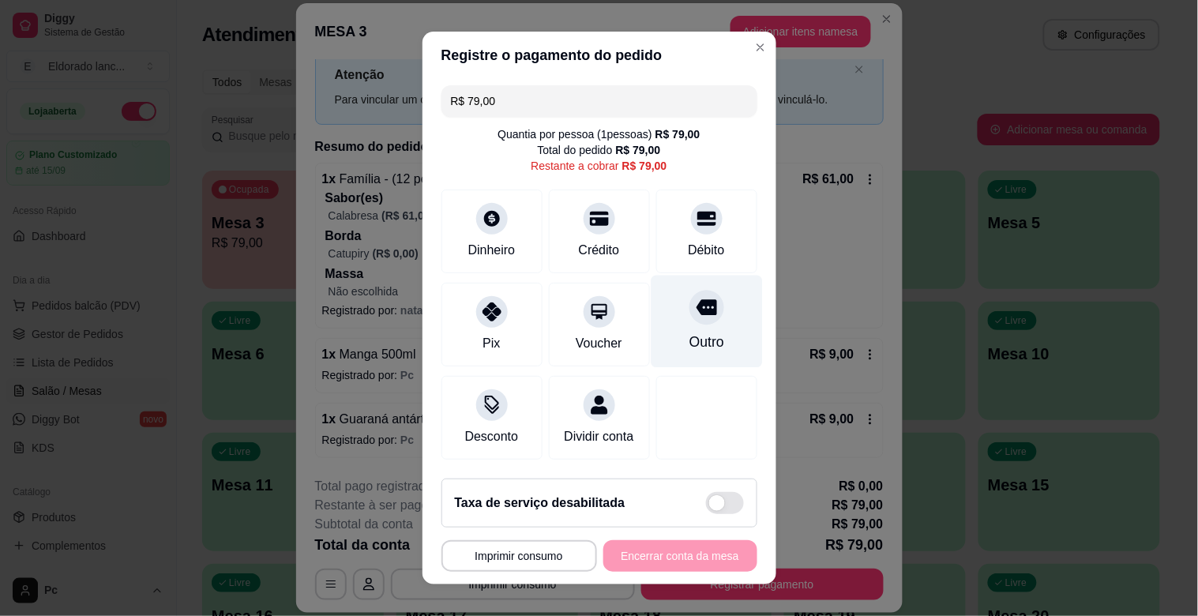
click at [697, 337] on div "Outro" at bounding box center [706, 322] width 111 height 92
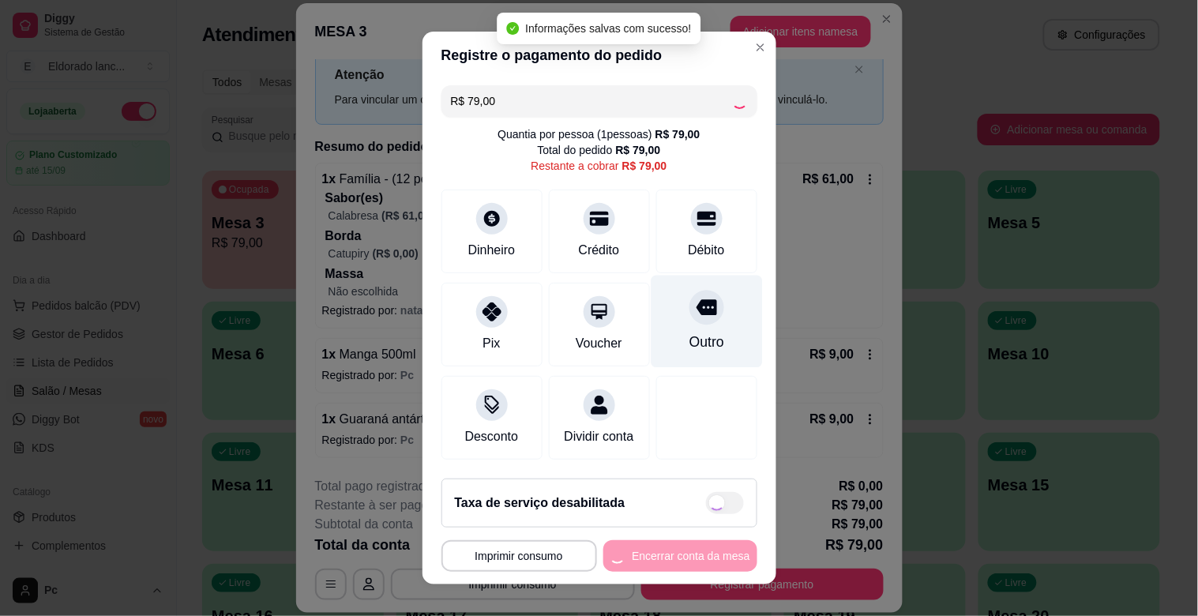
type input "R$ 0,00"
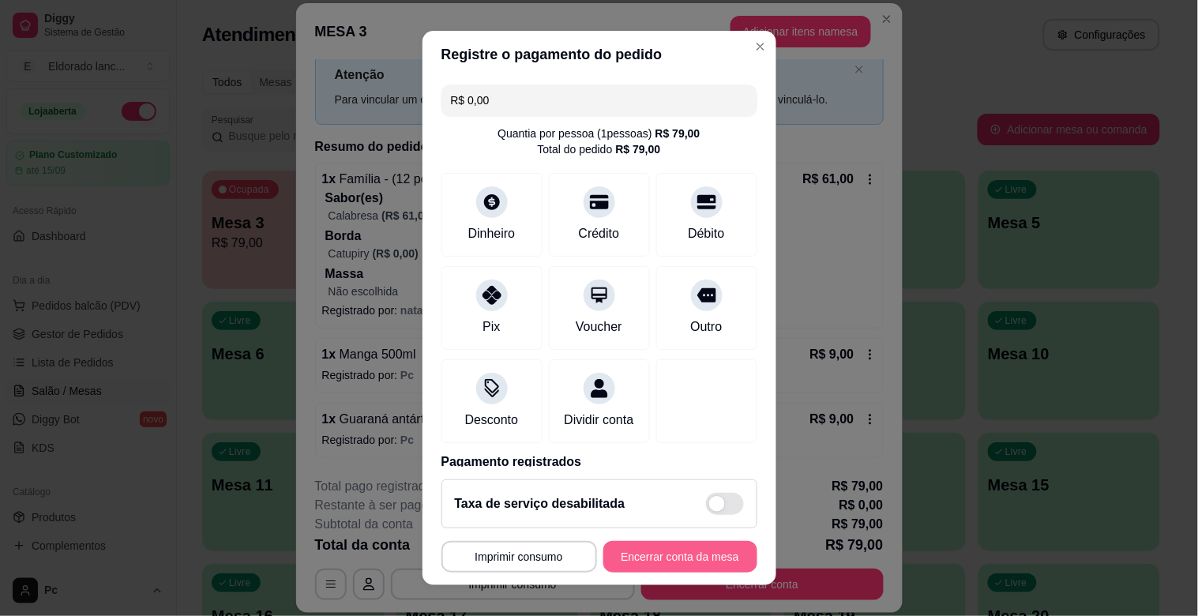
click at [700, 555] on button "Encerrar conta da mesa" at bounding box center [681, 557] width 154 height 32
click at [700, 555] on div "**********" at bounding box center [600, 557] width 316 height 32
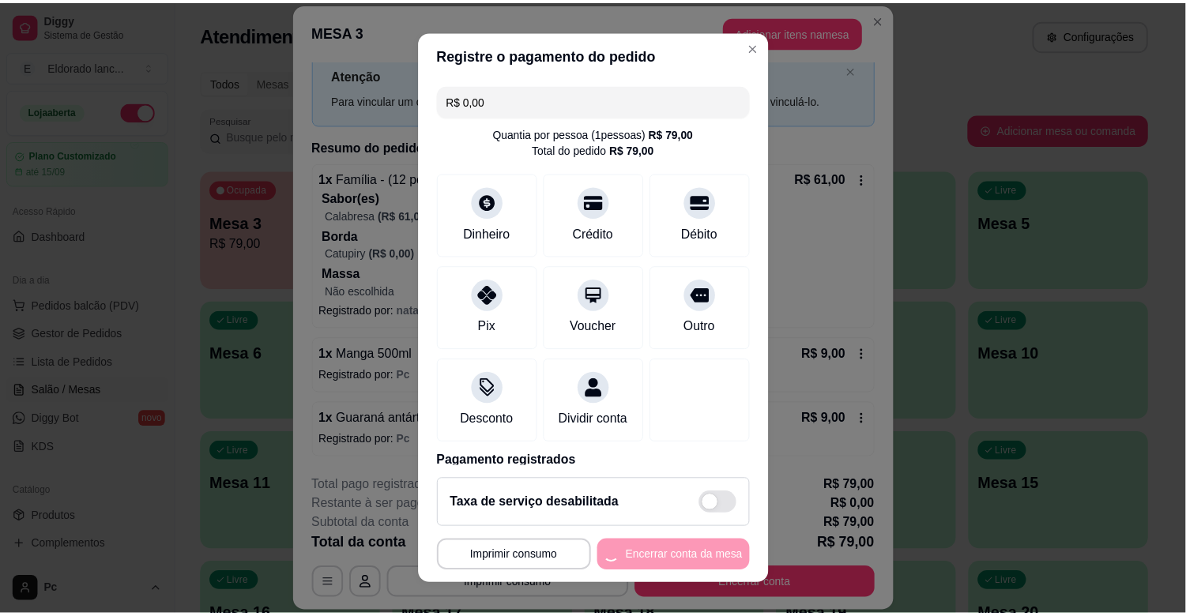
scroll to position [0, 0]
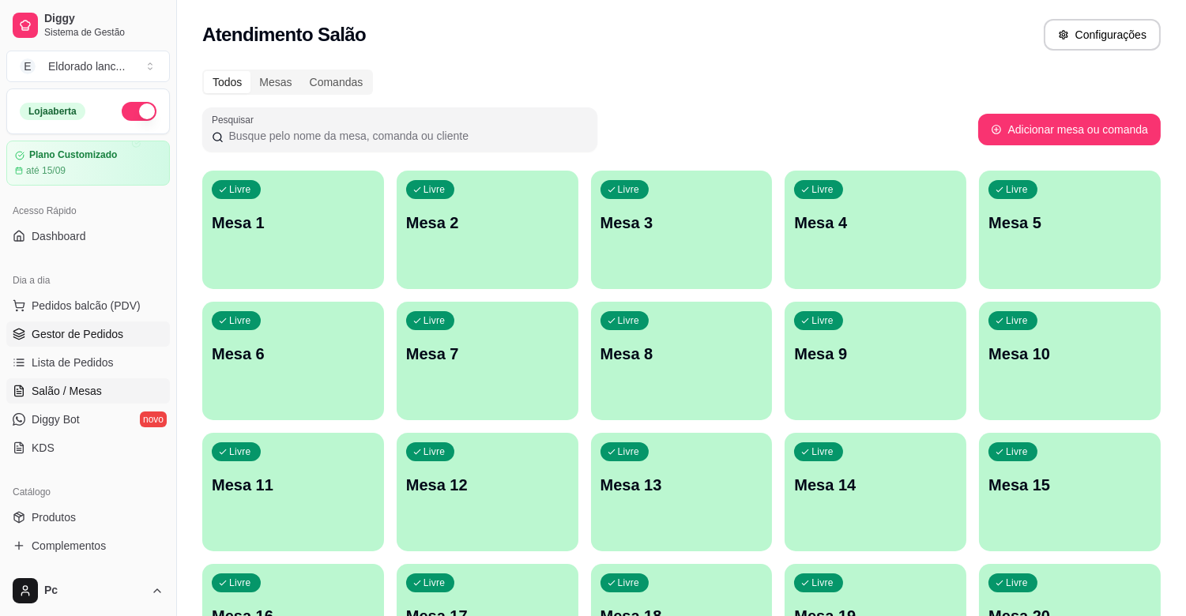
click at [129, 338] on link "Gestor de Pedidos" at bounding box center [88, 334] width 164 height 25
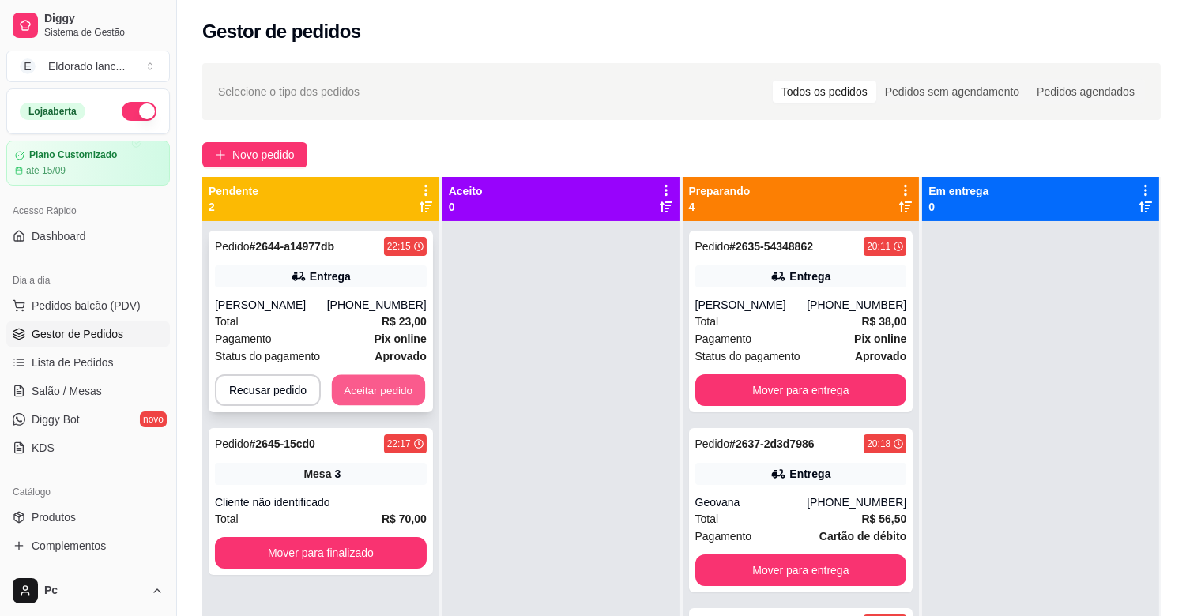
click at [359, 388] on button "Aceitar pedido" at bounding box center [378, 390] width 93 height 31
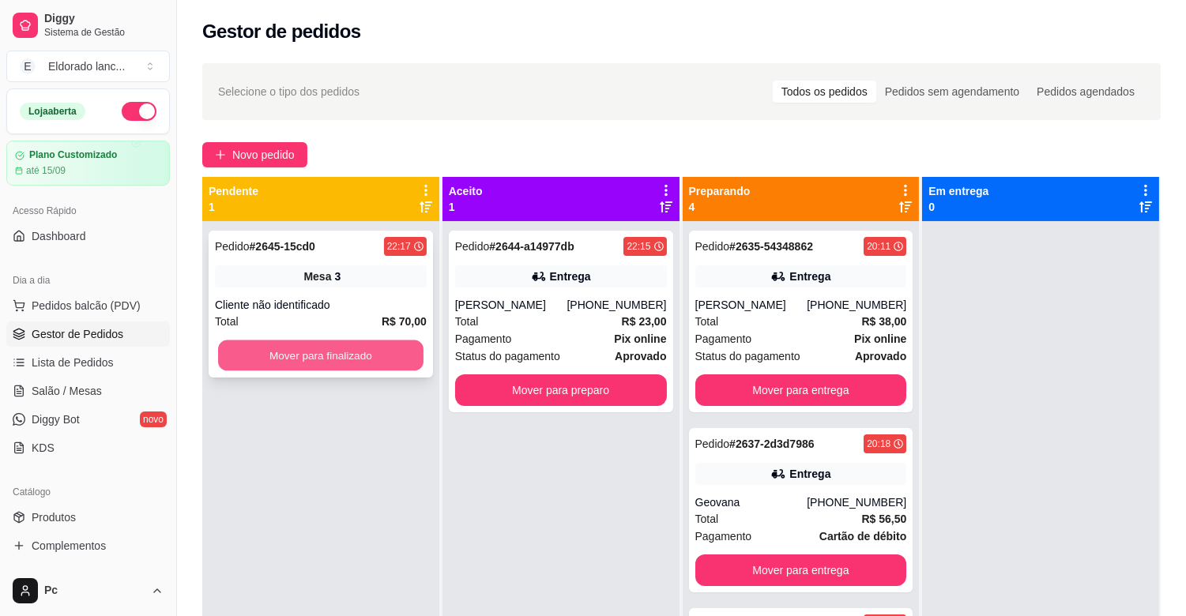
click at [340, 367] on button "Mover para finalizado" at bounding box center [320, 355] width 205 height 31
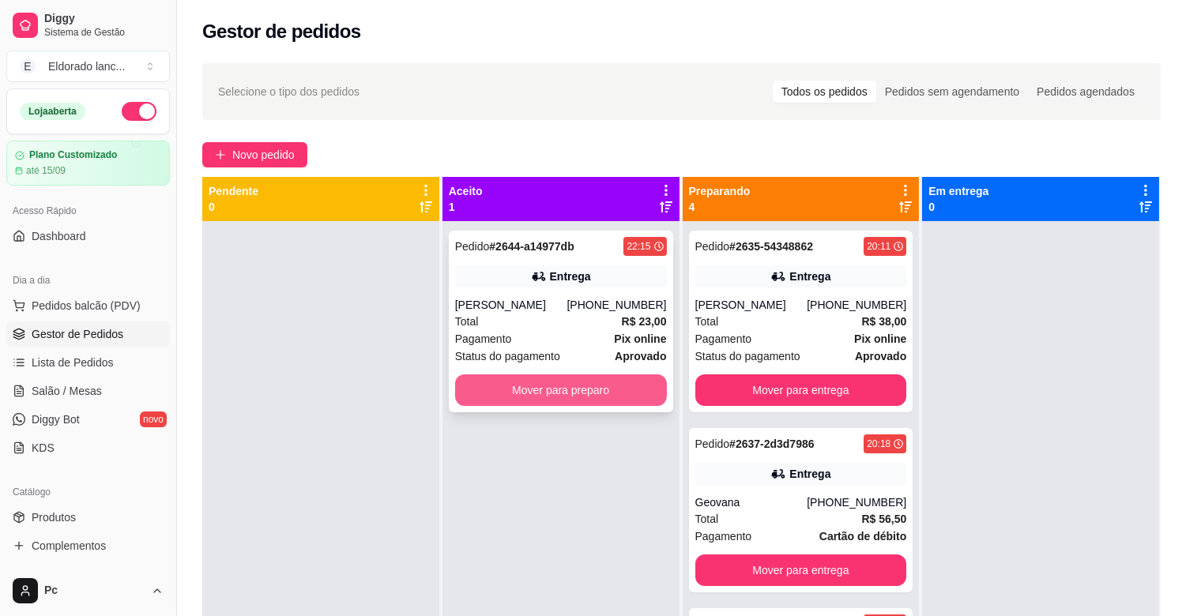
click at [479, 395] on button "Mover para preparo" at bounding box center [561, 390] width 212 height 32
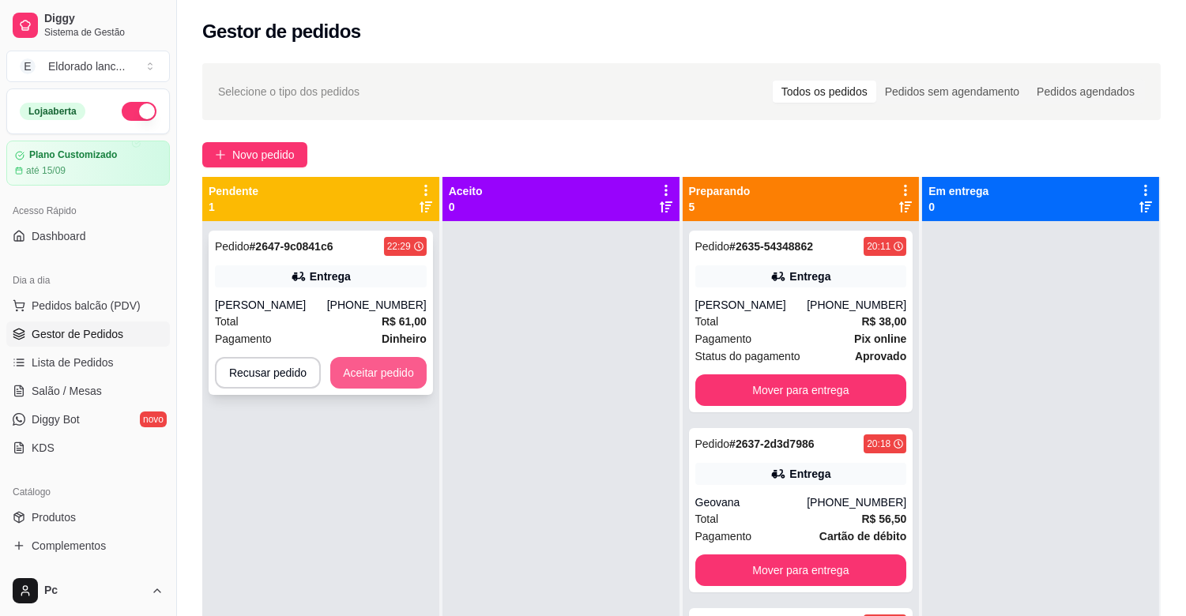
click at [372, 374] on button "Aceitar pedido" at bounding box center [378, 373] width 96 height 32
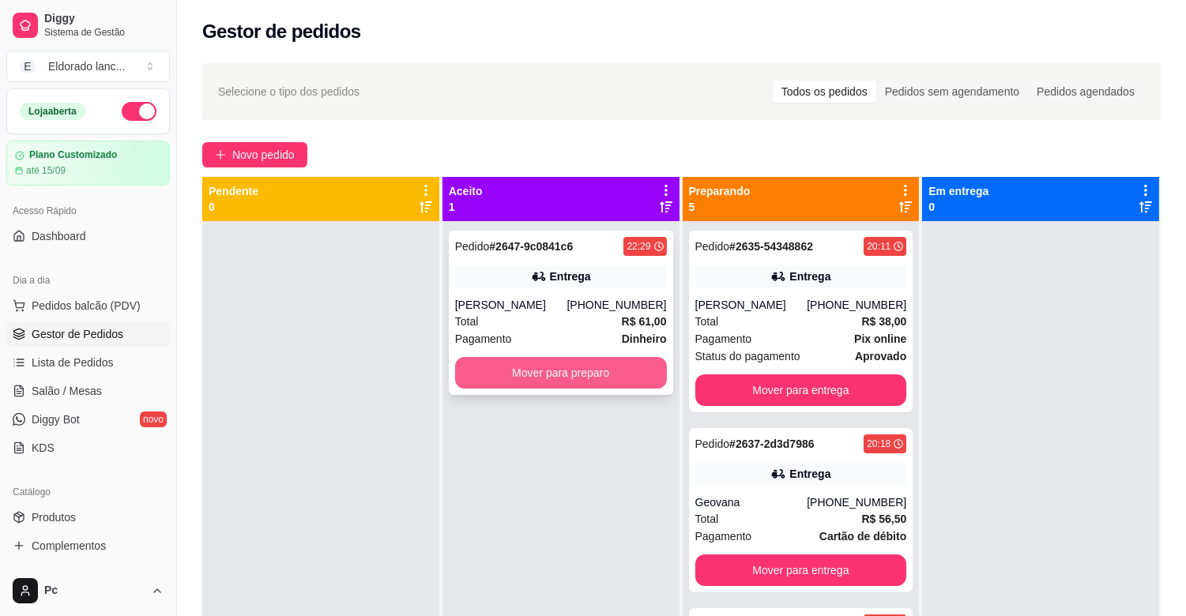
click at [602, 376] on button "Mover para preparo" at bounding box center [561, 373] width 212 height 32
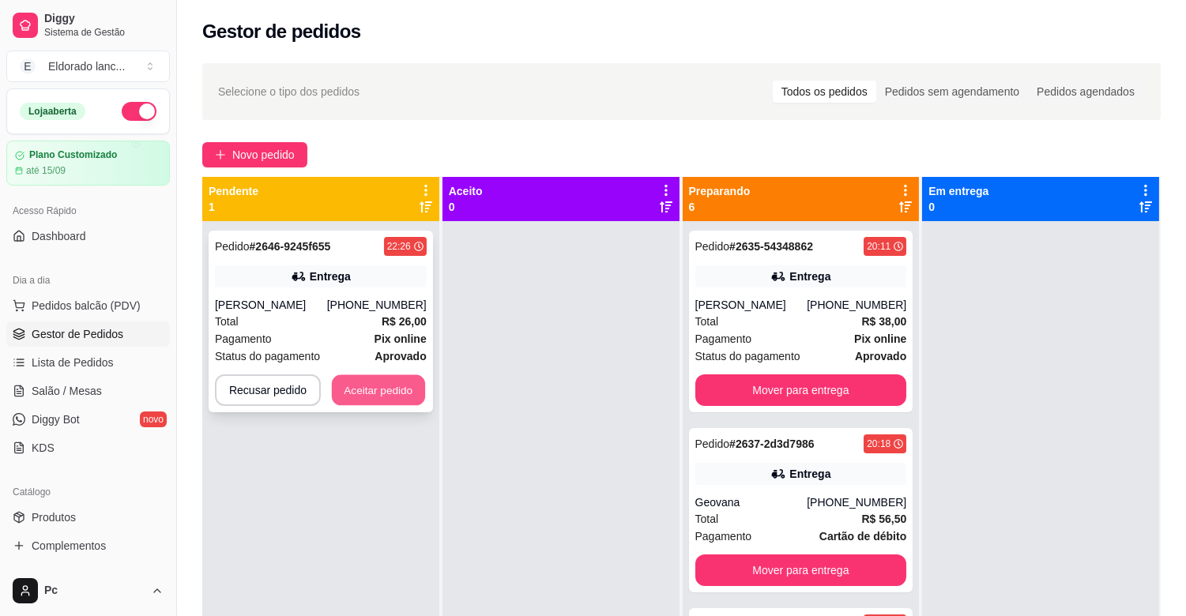
click at [397, 384] on button "Aceitar pedido" at bounding box center [378, 390] width 93 height 31
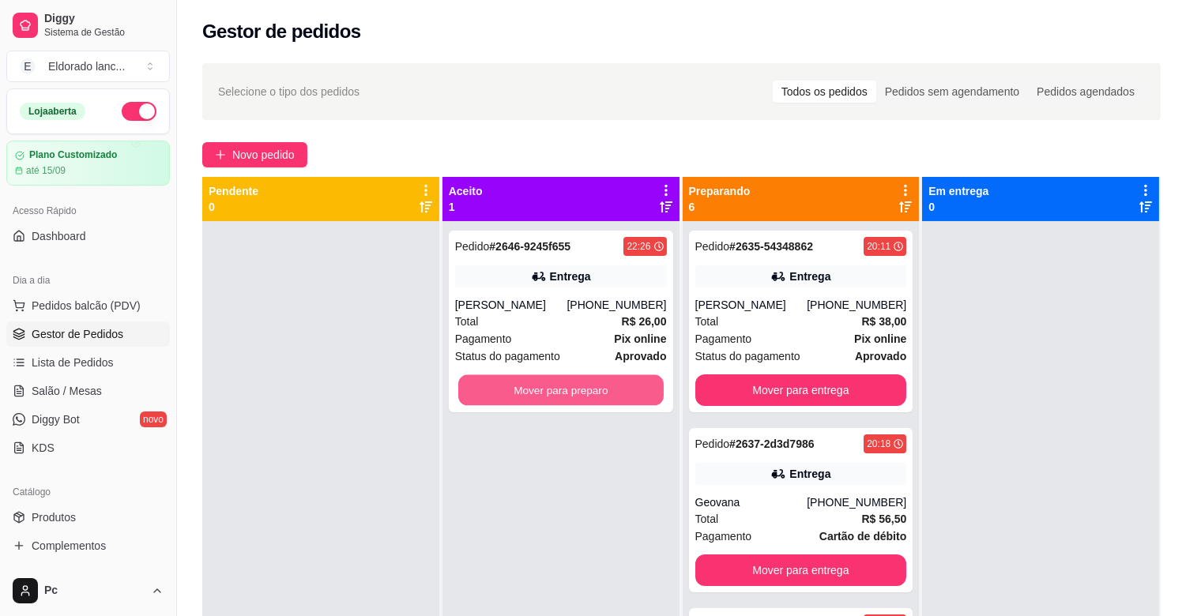
click at [558, 382] on button "Mover para preparo" at bounding box center [560, 390] width 205 height 31
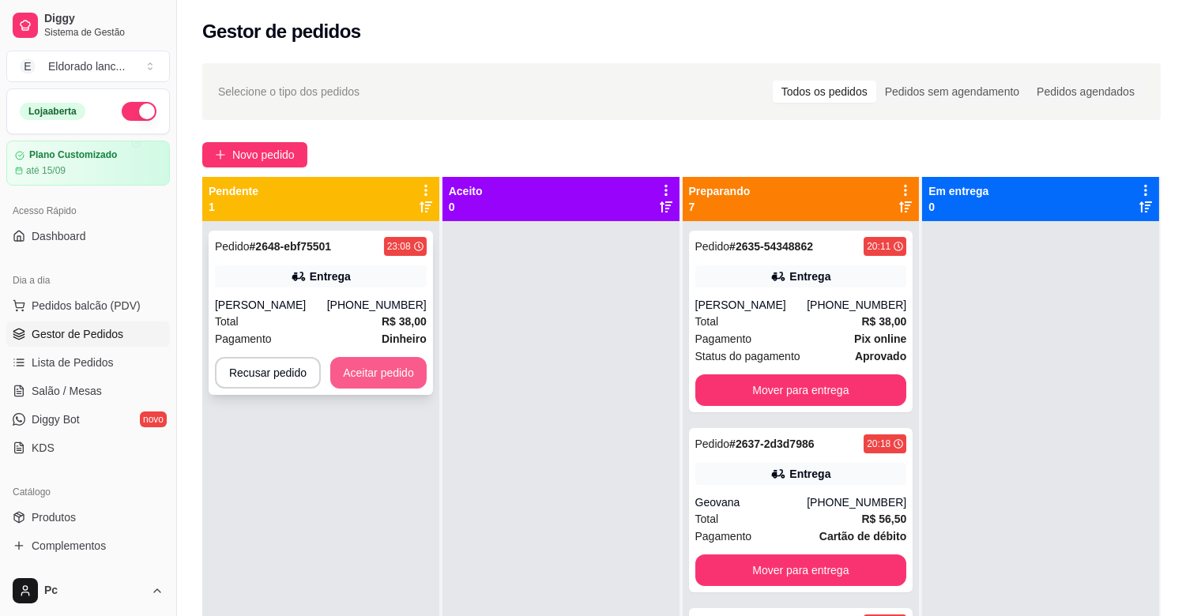
click at [393, 358] on button "Aceitar pedido" at bounding box center [378, 373] width 96 height 32
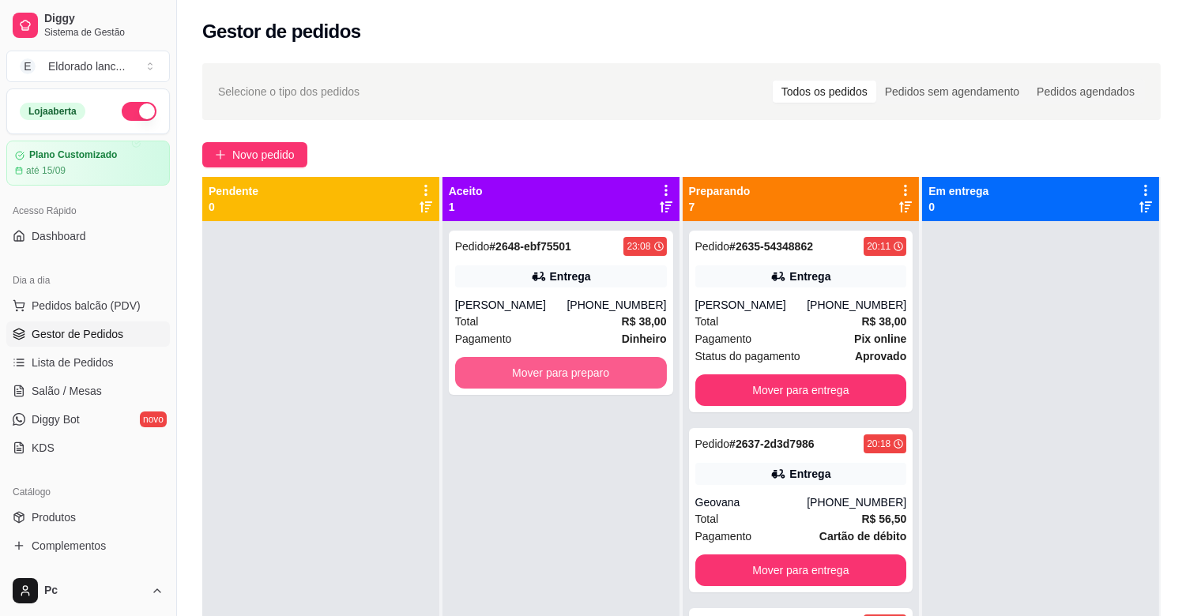
click at [574, 375] on button "Mover para preparo" at bounding box center [561, 373] width 212 height 32
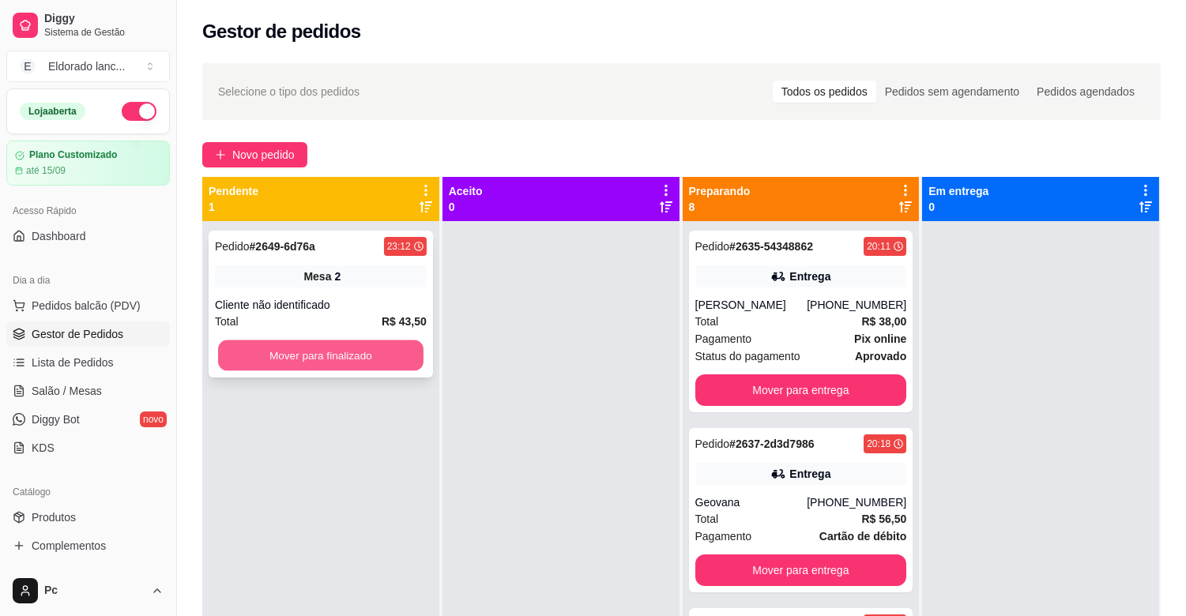
click at [397, 363] on button "Mover para finalizado" at bounding box center [320, 355] width 205 height 31
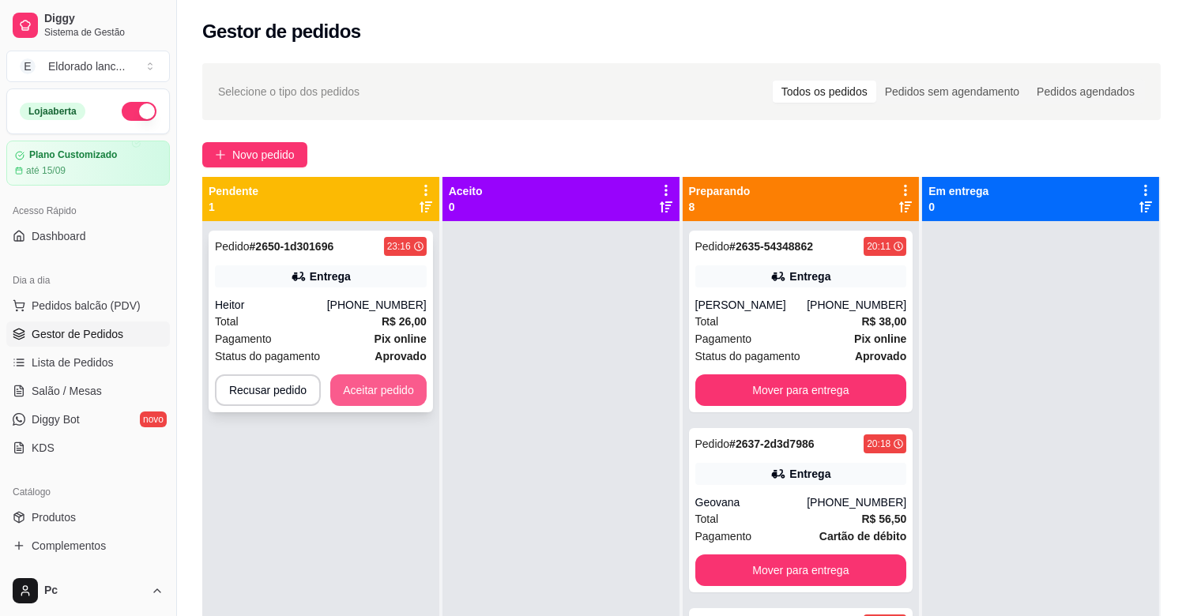
click at [385, 393] on button "Aceitar pedido" at bounding box center [378, 390] width 96 height 32
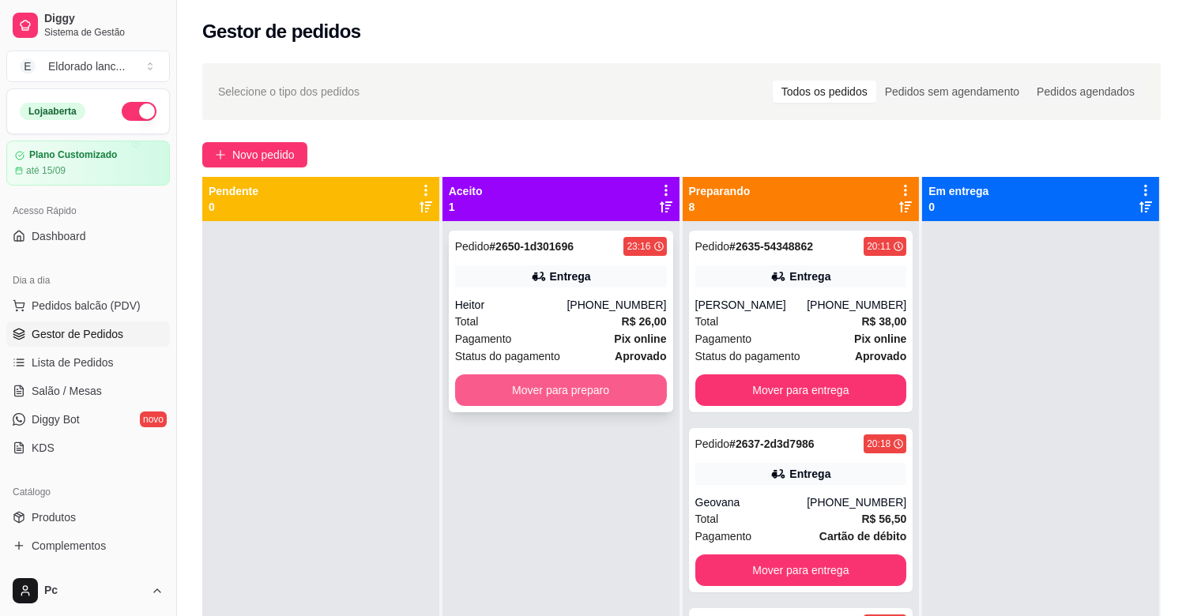
click at [636, 397] on button "Mover para preparo" at bounding box center [561, 390] width 212 height 32
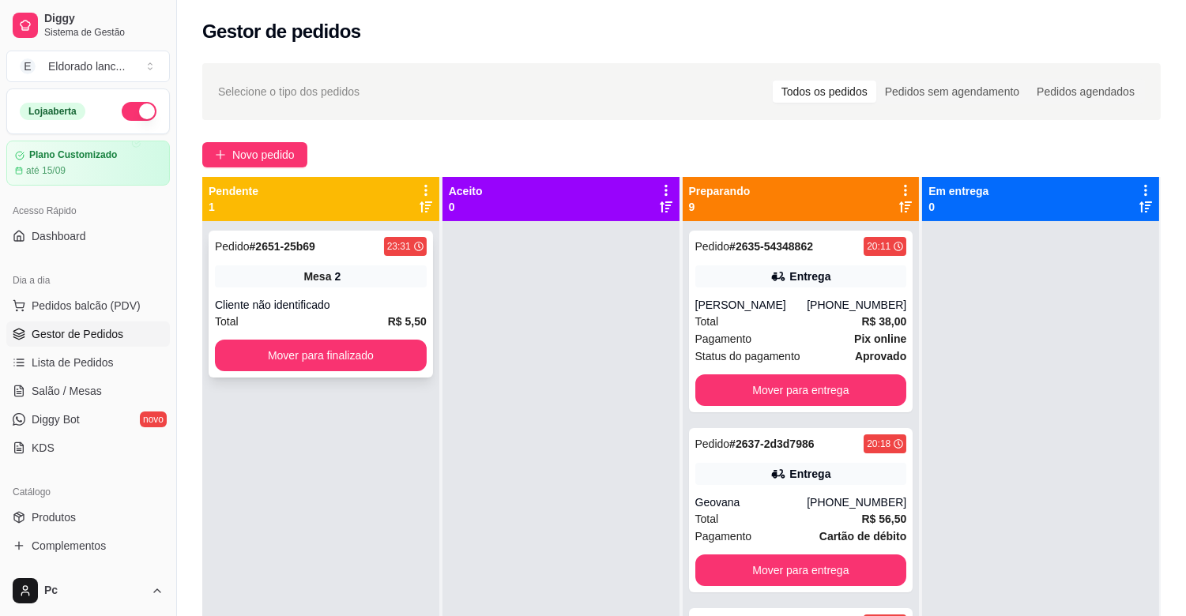
drag, startPoint x: 378, startPoint y: 335, endPoint x: 375, endPoint y: 344, distance: 9.0
click at [375, 344] on div "Pedido # 2651-25b69 23:31 Mesa 2 Cliente não identificado Total R$ 5,50 Mover p…" at bounding box center [321, 304] width 224 height 147
click at [267, 359] on button "Mover para finalizado" at bounding box center [321, 356] width 212 height 32
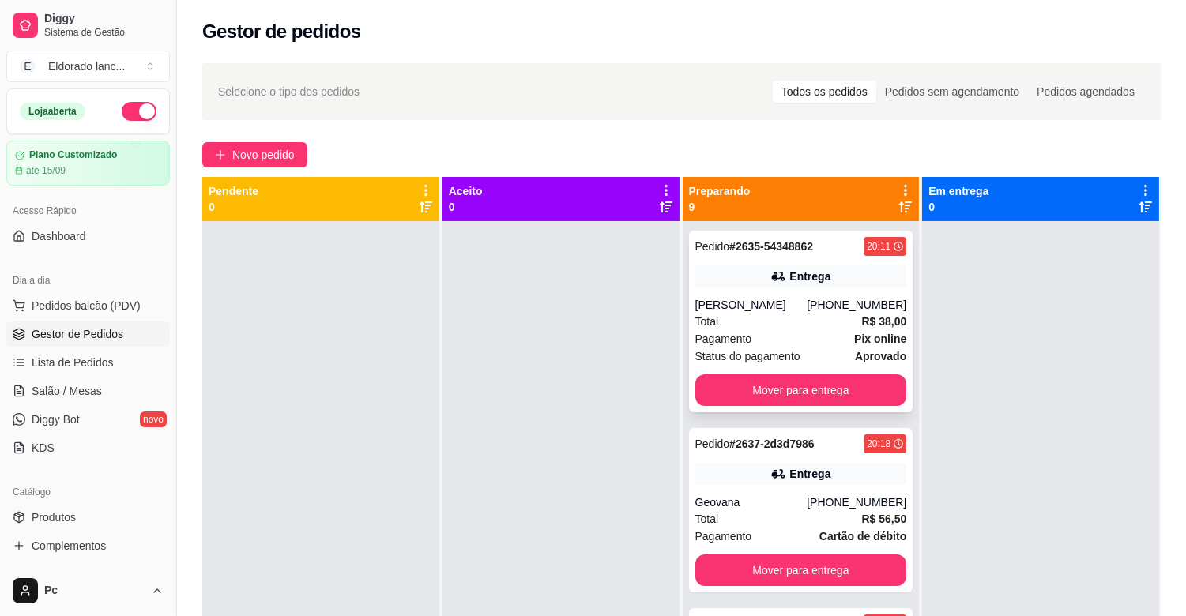
click at [741, 320] on div "Total R$ 38,00" at bounding box center [801, 321] width 212 height 17
click at [802, 391] on button "Mover para entrega" at bounding box center [800, 390] width 205 height 31
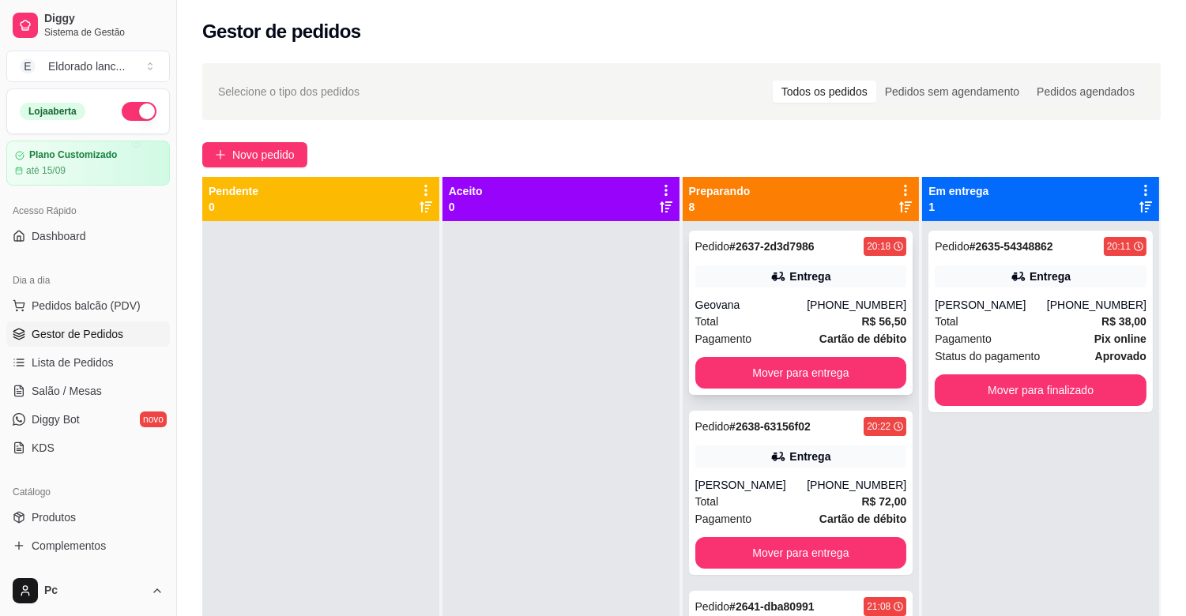
click at [791, 291] on div "Pedido # 2637-2d3d7986 20:18 Entrega Geovana [PHONE_NUMBER] Total R$ 56,50 Paga…" at bounding box center [801, 313] width 224 height 164
click at [843, 379] on button "Mover para entrega" at bounding box center [801, 373] width 212 height 32
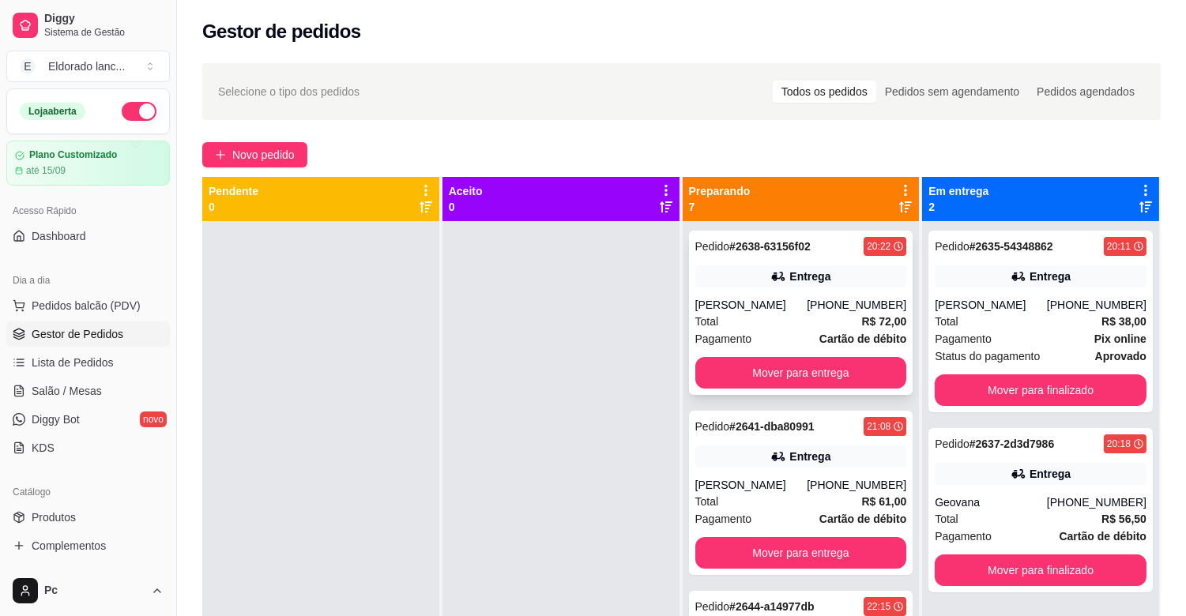
click at [833, 280] on div "Entrega" at bounding box center [801, 276] width 212 height 22
click at [799, 374] on button "Mover para entrega" at bounding box center [800, 373] width 205 height 31
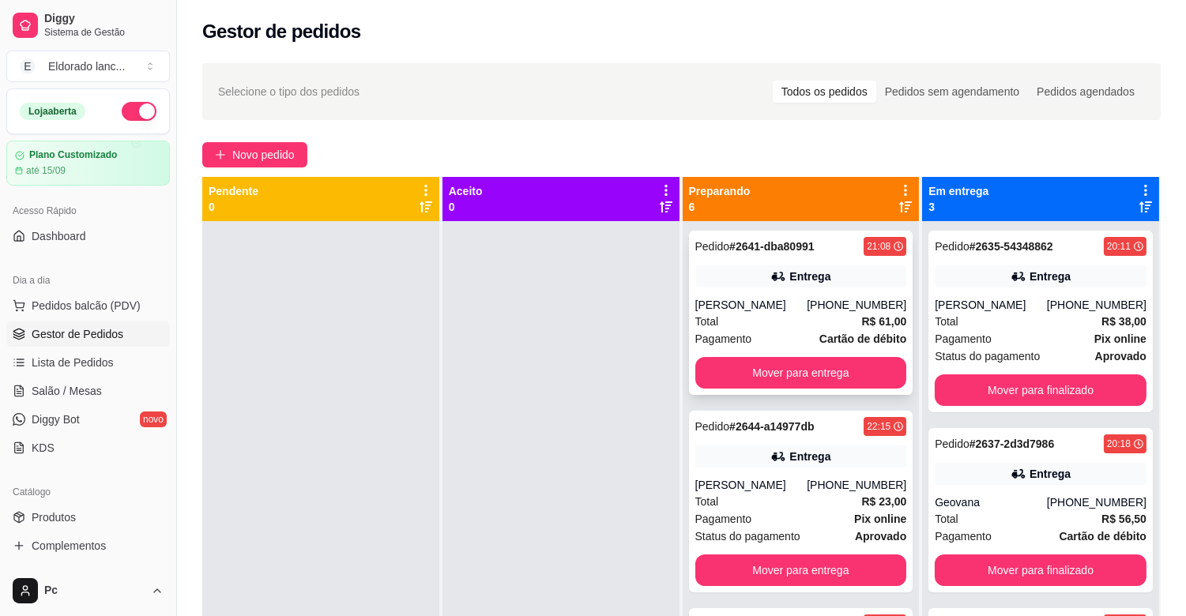
click at [814, 258] on div "Pedido # 2641-dba80991 21:08 Entrega [PERSON_NAME] [PHONE_NUMBER] Total R$ 61,0…" at bounding box center [801, 313] width 224 height 164
click at [831, 363] on button "Mover para entrega" at bounding box center [800, 373] width 205 height 31
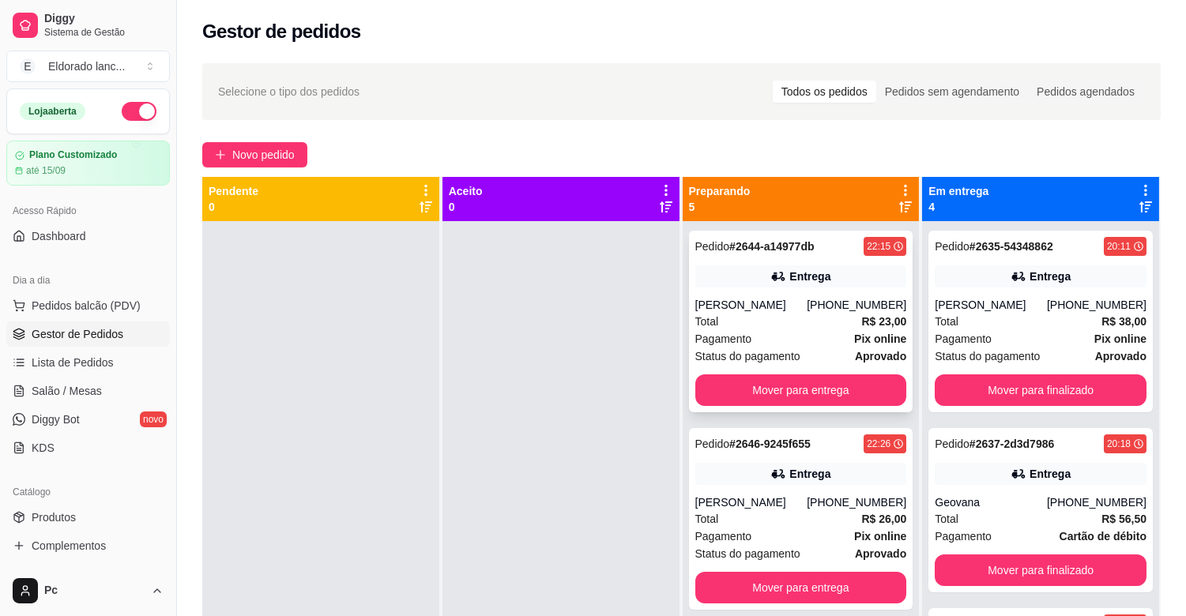
click at [807, 306] on div "[PHONE_NUMBER]" at bounding box center [857, 305] width 100 height 16
click at [982, 384] on button "Mover para finalizado" at bounding box center [1040, 390] width 205 height 31
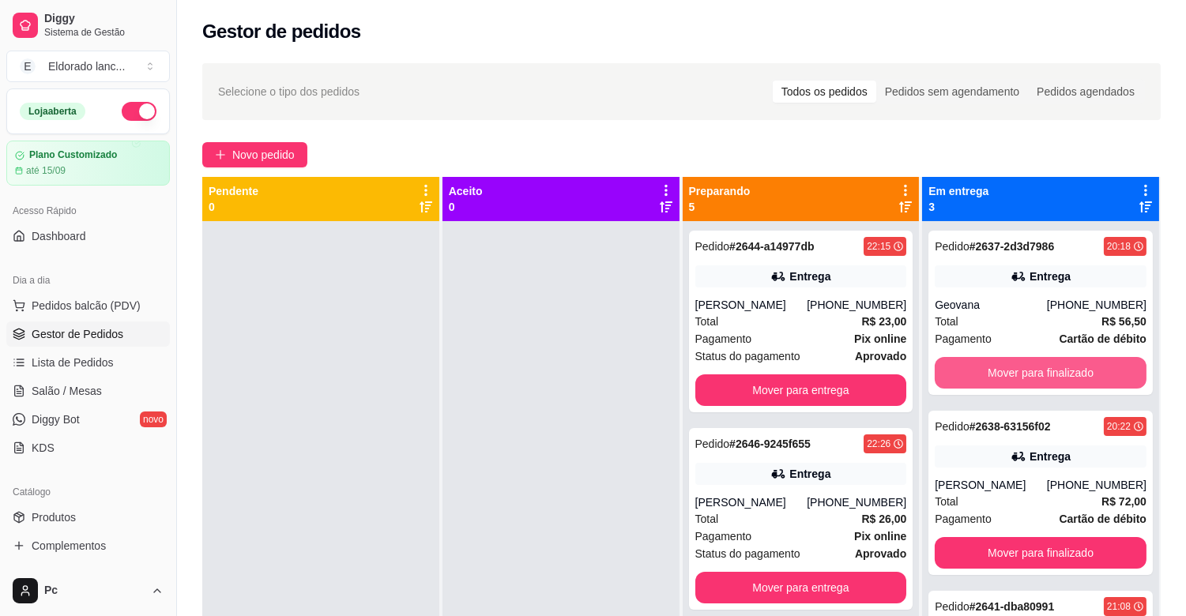
click at [982, 384] on button "Mover para finalizado" at bounding box center [1041, 373] width 212 height 32
click at [982, 368] on button "Mover para finalizado" at bounding box center [1040, 373] width 205 height 31
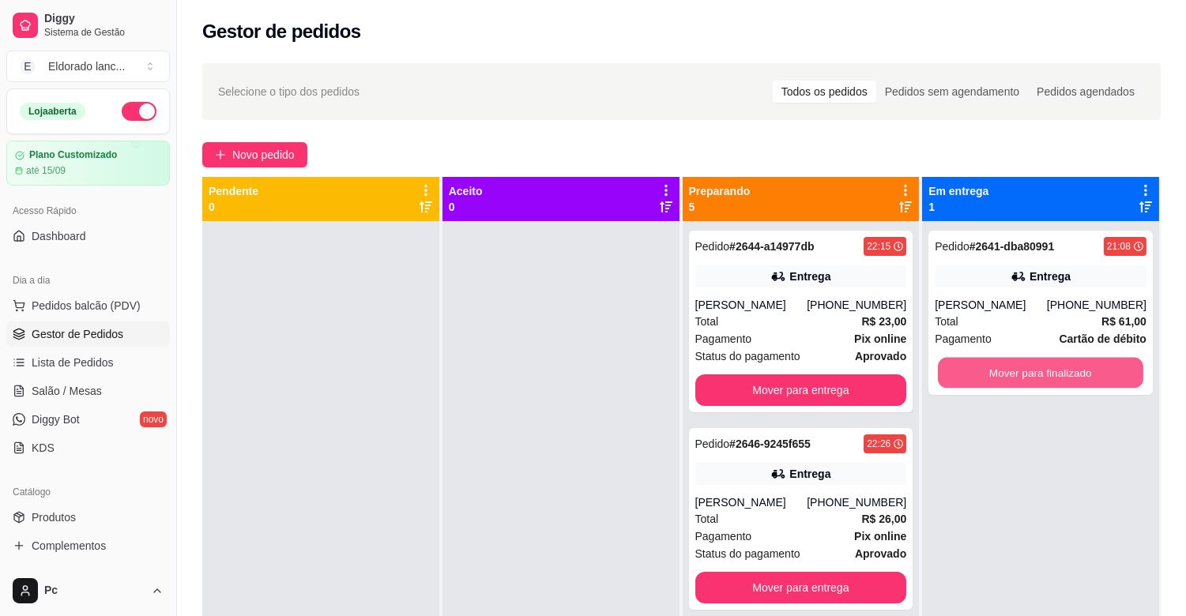
click at [982, 368] on button "Mover para finalizado" at bounding box center [1040, 373] width 205 height 31
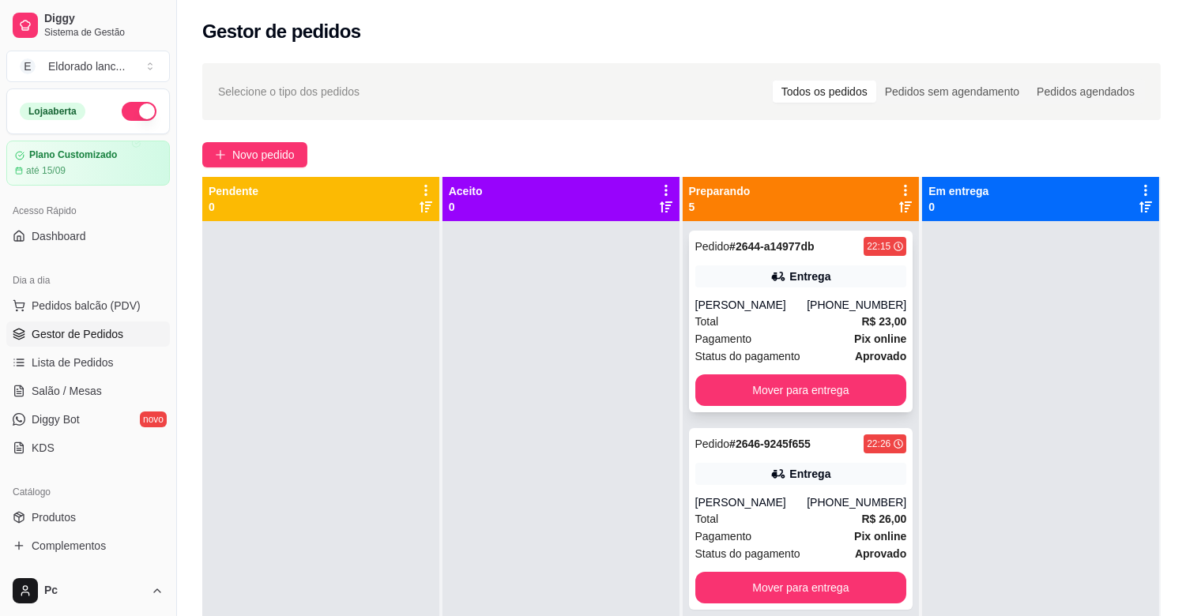
click at [750, 332] on div "Pagamento Pix online" at bounding box center [801, 338] width 212 height 17
click at [869, 399] on button "Mover para entrega" at bounding box center [800, 390] width 205 height 31
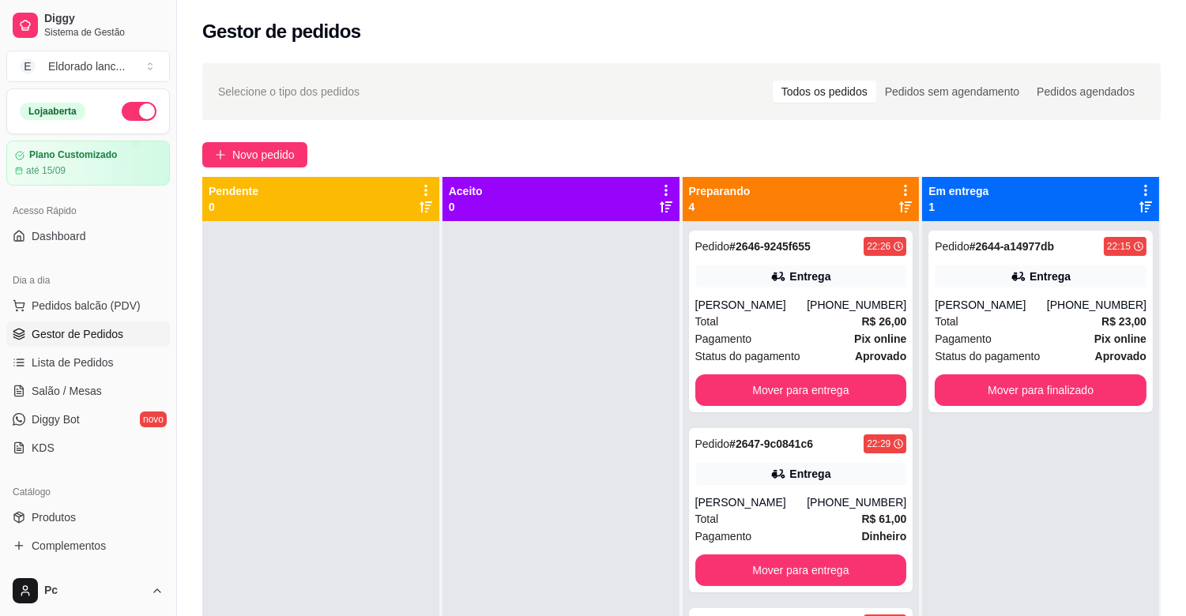
click at [746, 295] on div "Pedido # 2646-9245f655 22:26 Entrega [PERSON_NAME] [PHONE_NUMBER] Total R$ 26,0…" at bounding box center [801, 322] width 224 height 182
click at [839, 388] on button "Mover para entrega" at bounding box center [801, 390] width 212 height 32
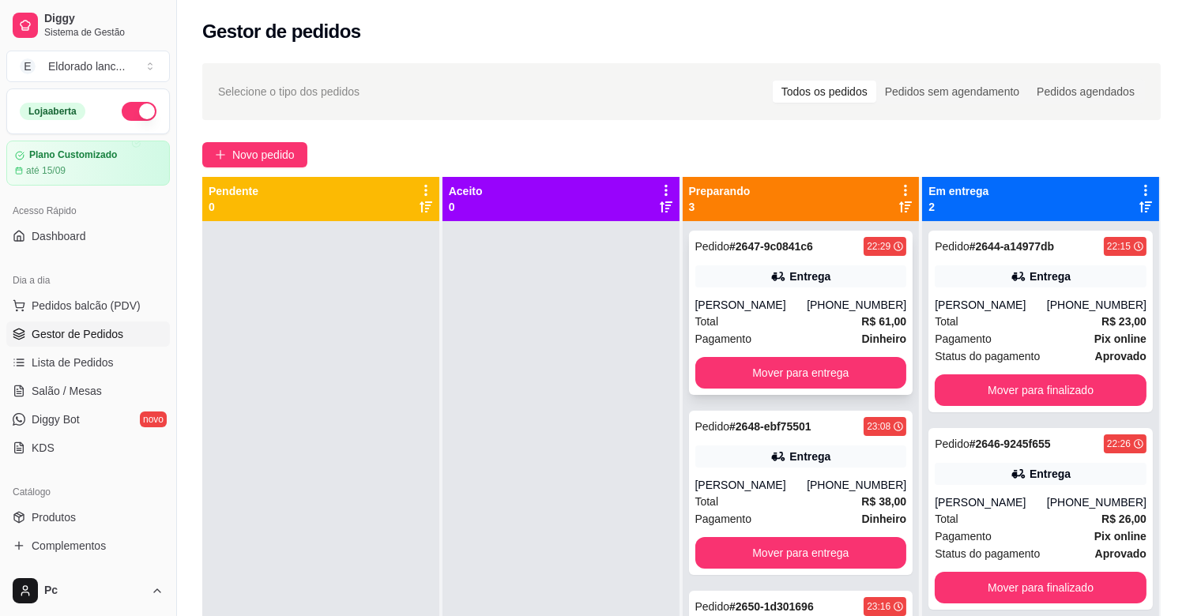
click at [799, 288] on div "Pedido # 2647-9c0841c6 22:29 Entrega Marcos [PHONE_NUMBER] Total R$ 61,00 Pagam…" at bounding box center [801, 313] width 224 height 164
click at [873, 369] on button "Mover para entrega" at bounding box center [801, 373] width 212 height 32
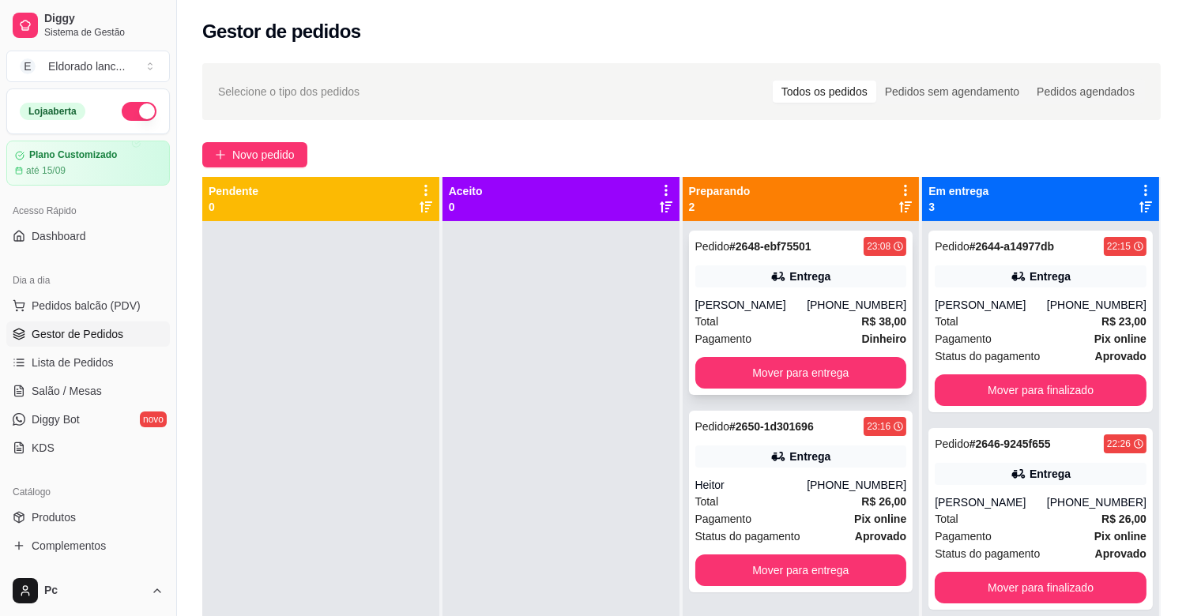
click at [843, 311] on div "[PHONE_NUMBER]" at bounding box center [857, 305] width 100 height 16
click at [746, 297] on div "[PERSON_NAME]" at bounding box center [751, 305] width 112 height 16
click at [129, 107] on button "button" at bounding box center [139, 111] width 35 height 19
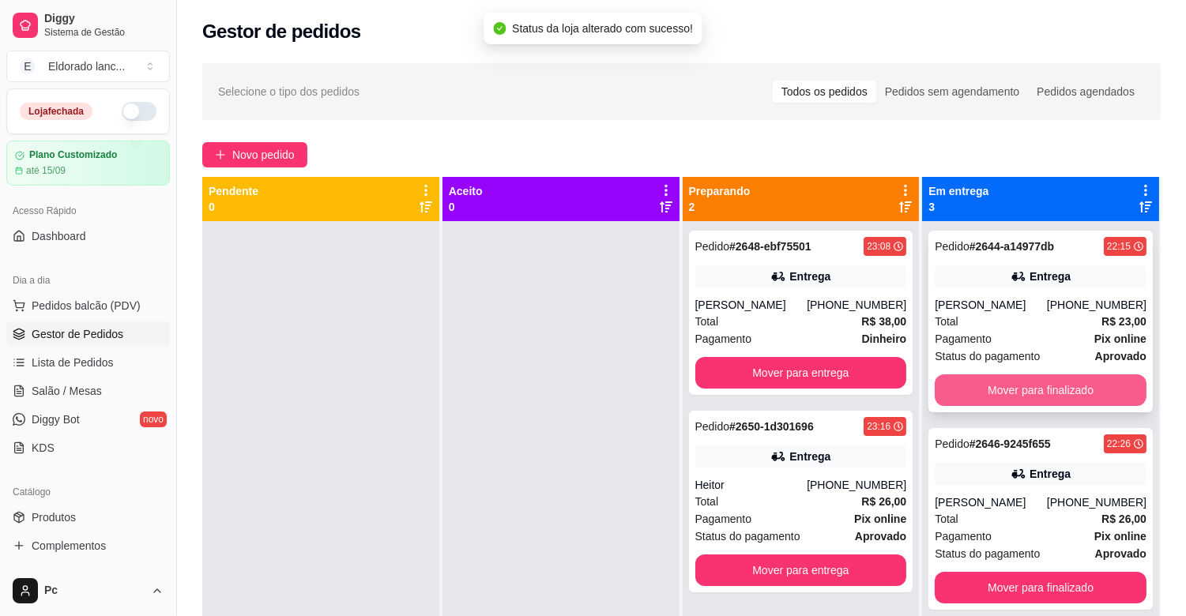
click at [1012, 384] on button "Mover para finalizado" at bounding box center [1041, 390] width 212 height 32
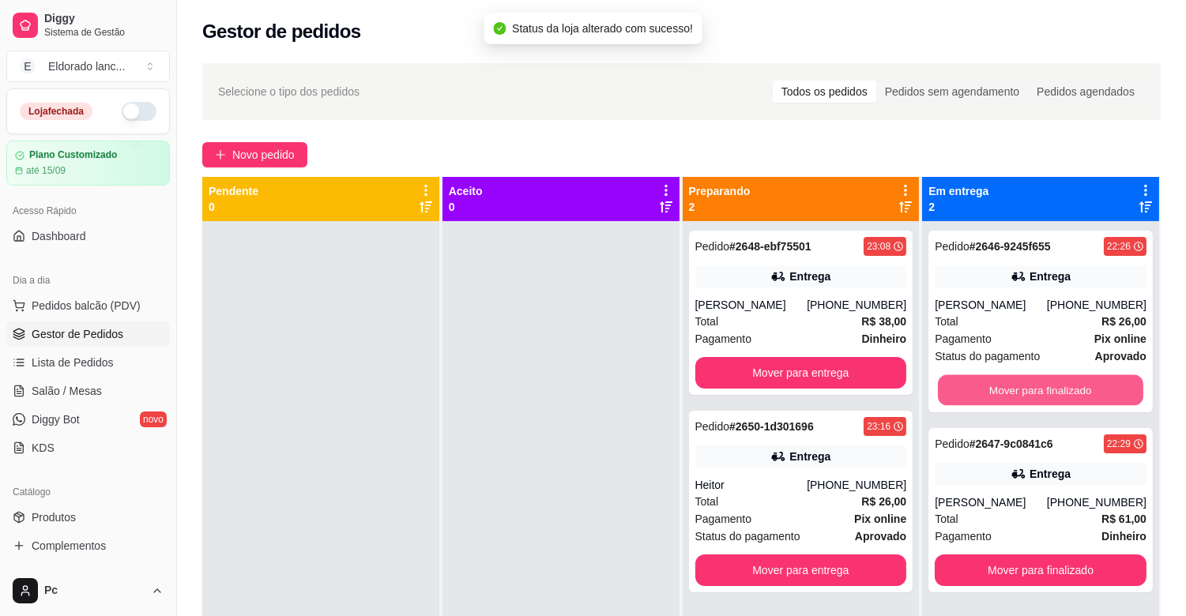
click at [1012, 384] on button "Mover para finalizado" at bounding box center [1040, 390] width 205 height 31
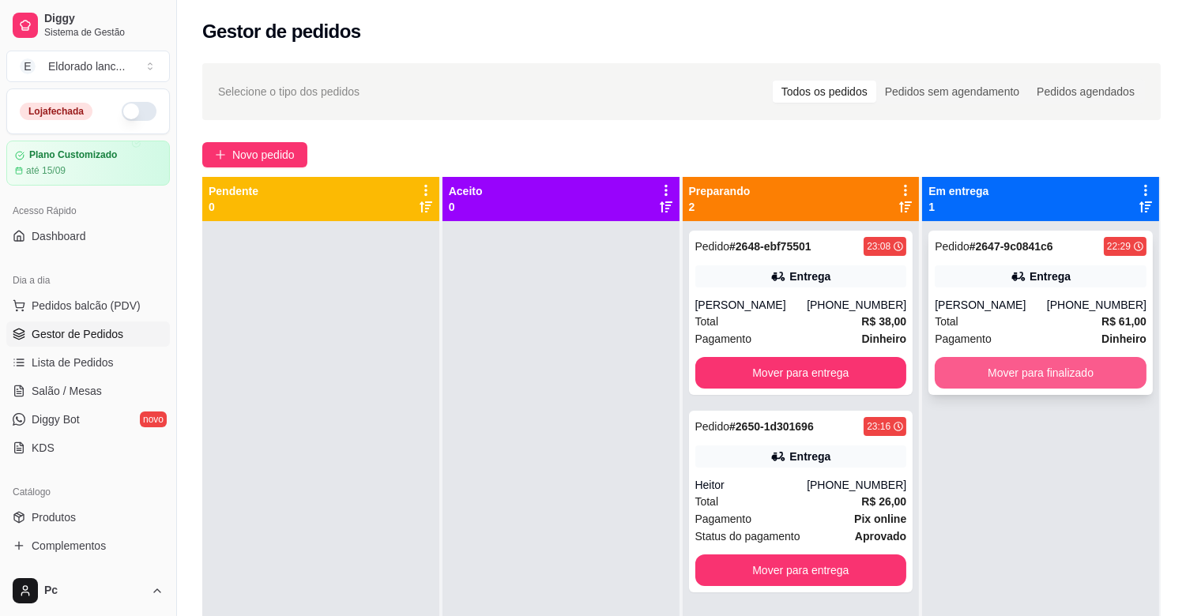
click at [1008, 378] on button "Mover para finalizado" at bounding box center [1041, 373] width 212 height 32
click at [1008, 378] on div "Mover para finalizado" at bounding box center [1041, 373] width 212 height 32
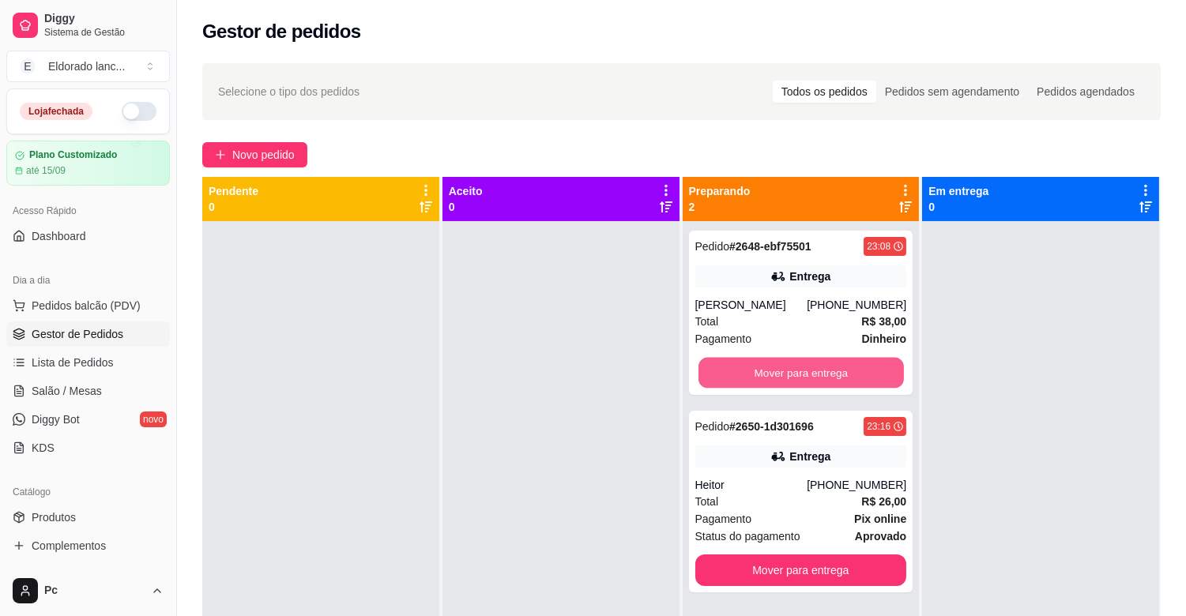
click at [857, 374] on button "Mover para entrega" at bounding box center [800, 373] width 205 height 31
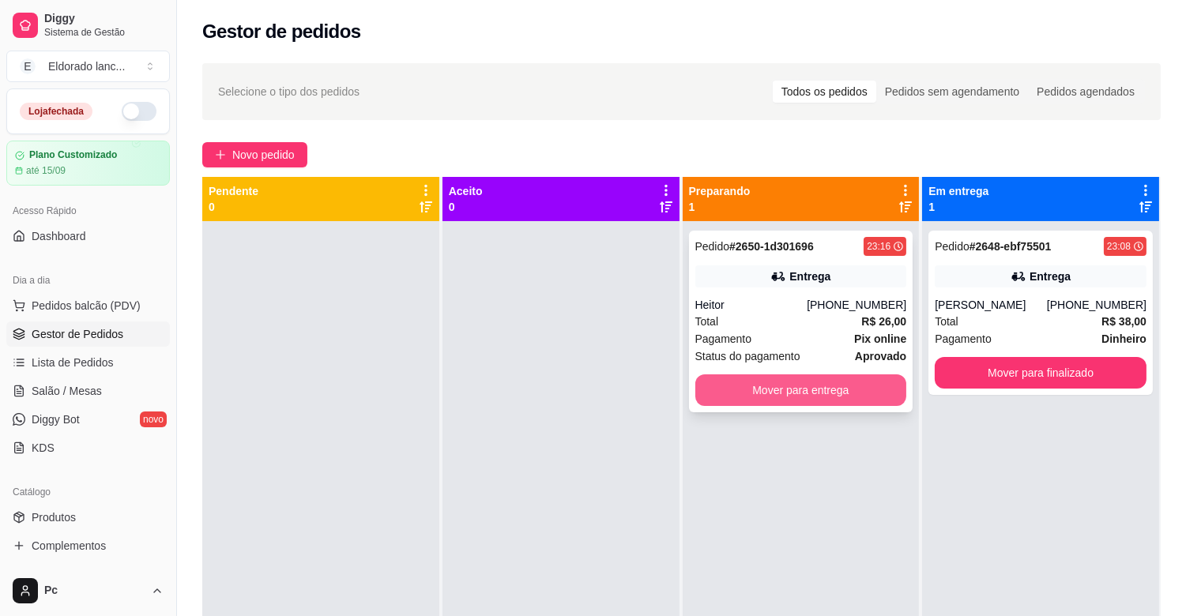
click at [843, 388] on button "Mover para entrega" at bounding box center [801, 390] width 212 height 32
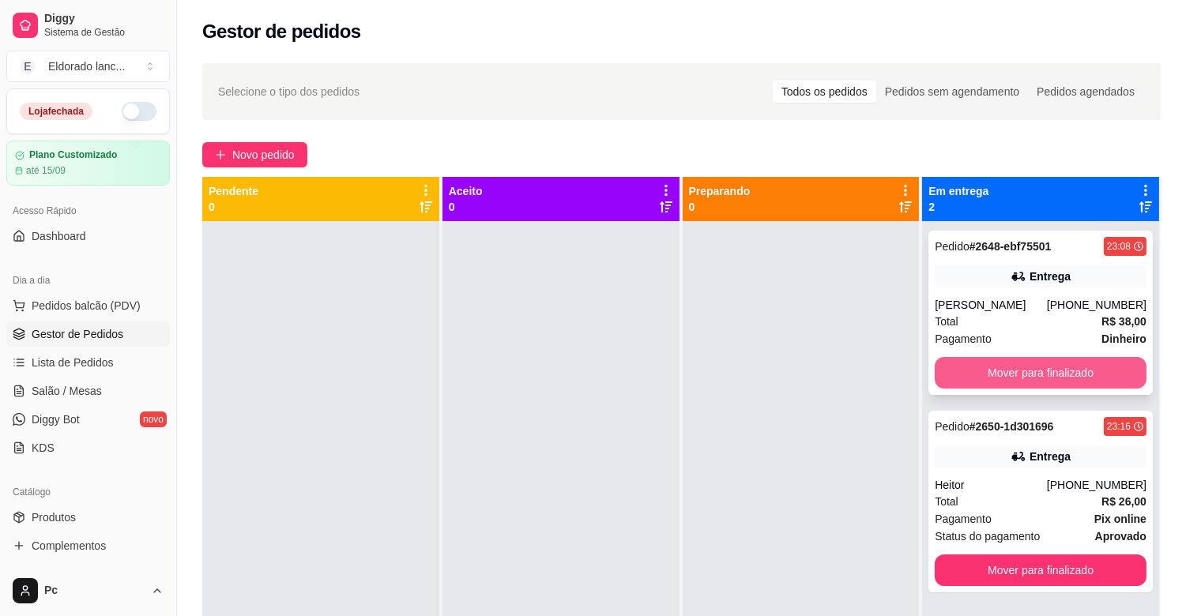
click at [965, 378] on button "Mover para finalizado" at bounding box center [1041, 373] width 212 height 32
click at [965, 378] on div "Mover para finalizado" at bounding box center [1041, 373] width 212 height 32
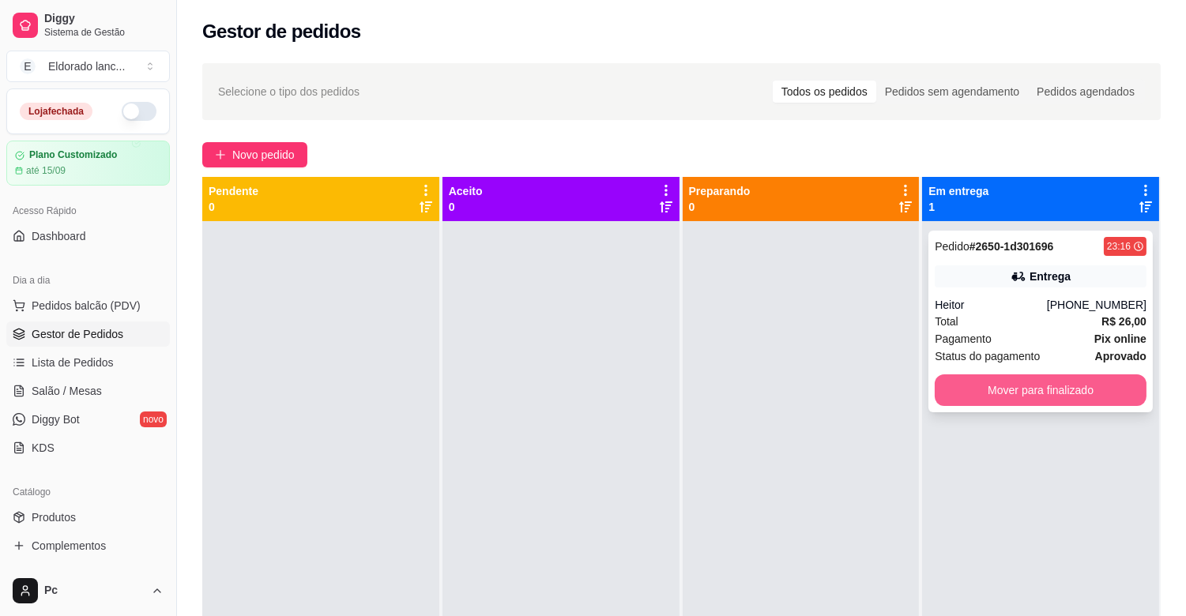
click at [969, 385] on button "Mover para finalizado" at bounding box center [1041, 390] width 212 height 32
